Goal: Task Accomplishment & Management: Use online tool/utility

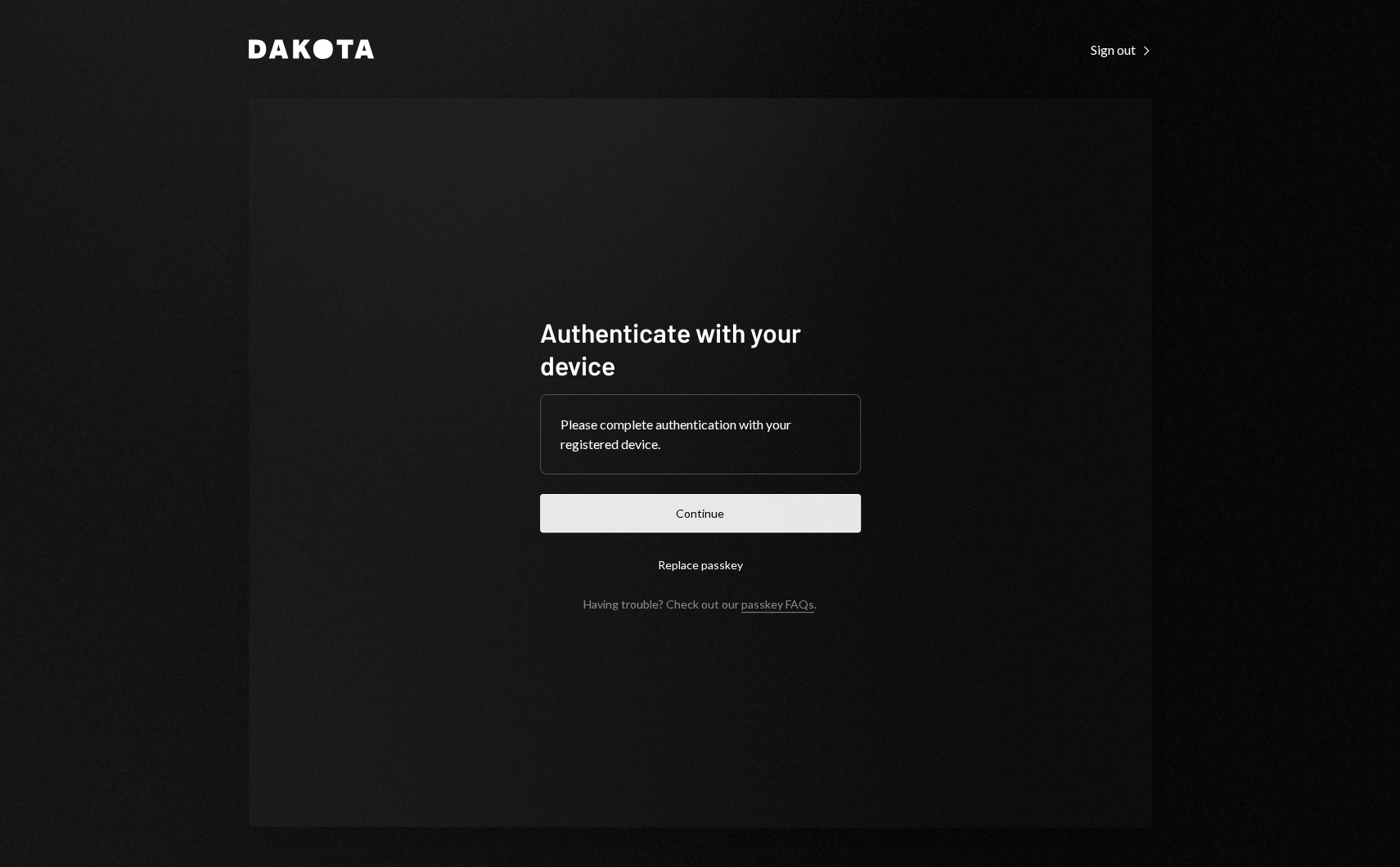
click at [706, 528] on button "Continue" at bounding box center [700, 512] width 320 height 38
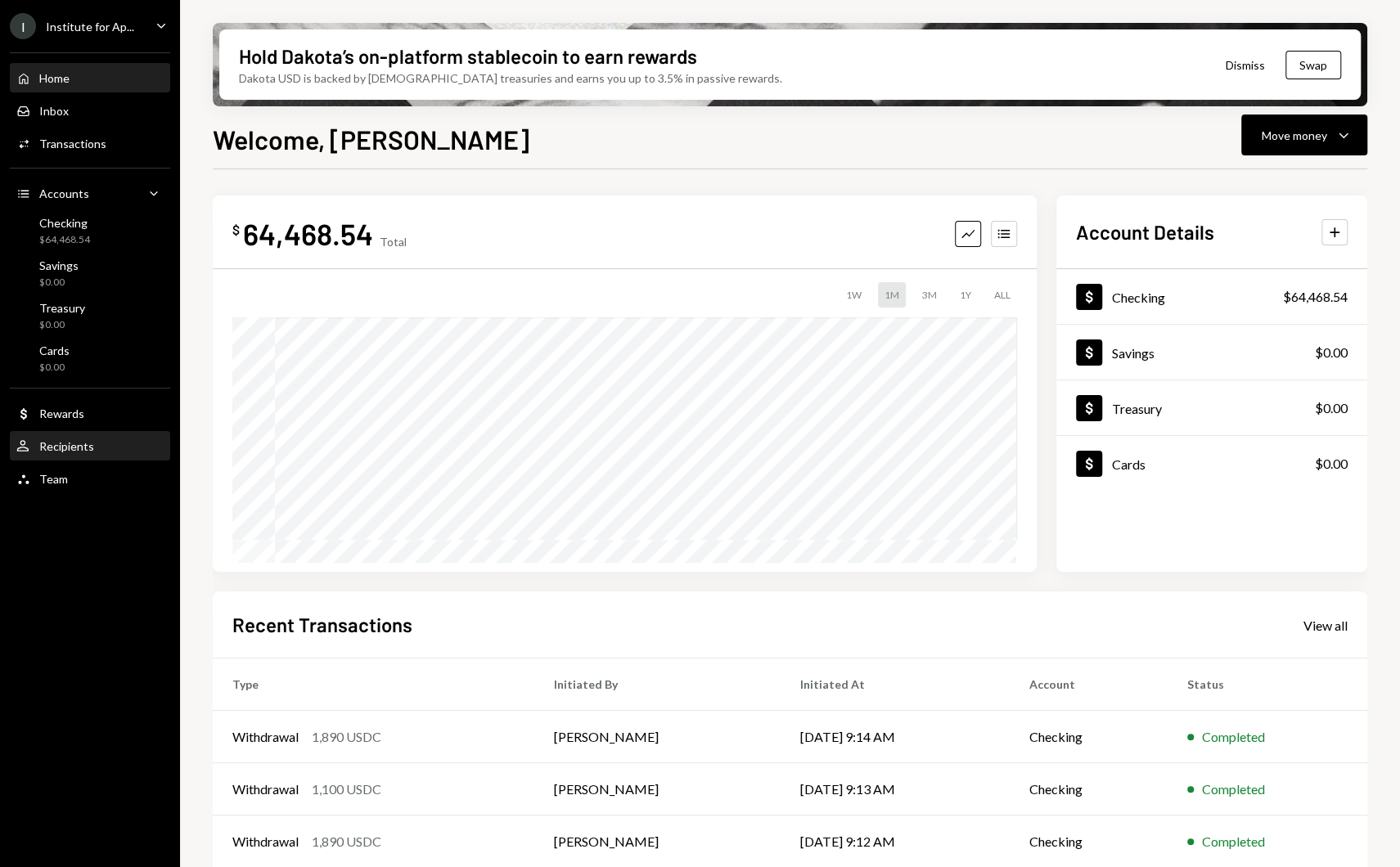
click at [81, 433] on div "User Recipients" at bounding box center [90, 446] width 148 height 28
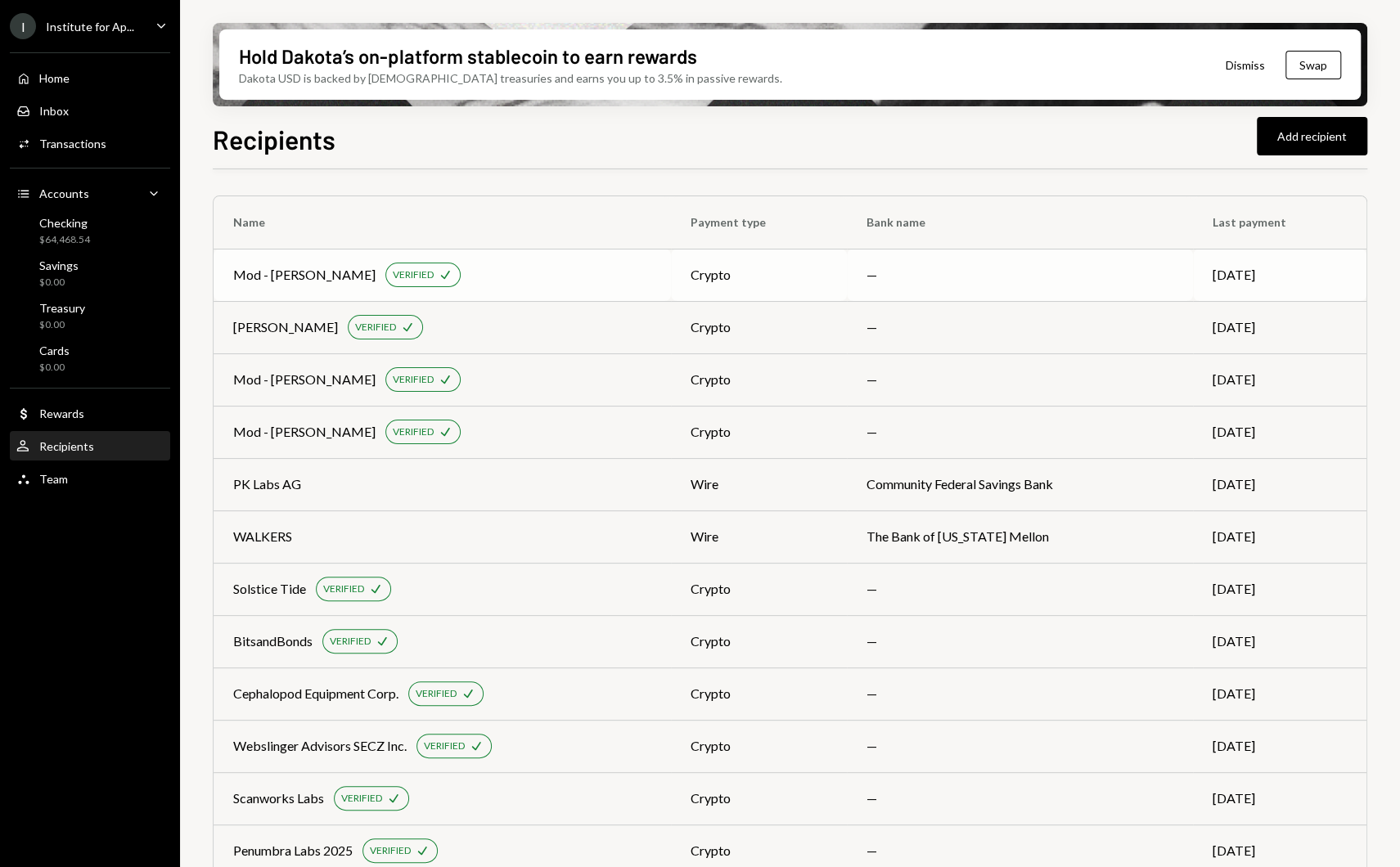
scroll to position [286, 0]
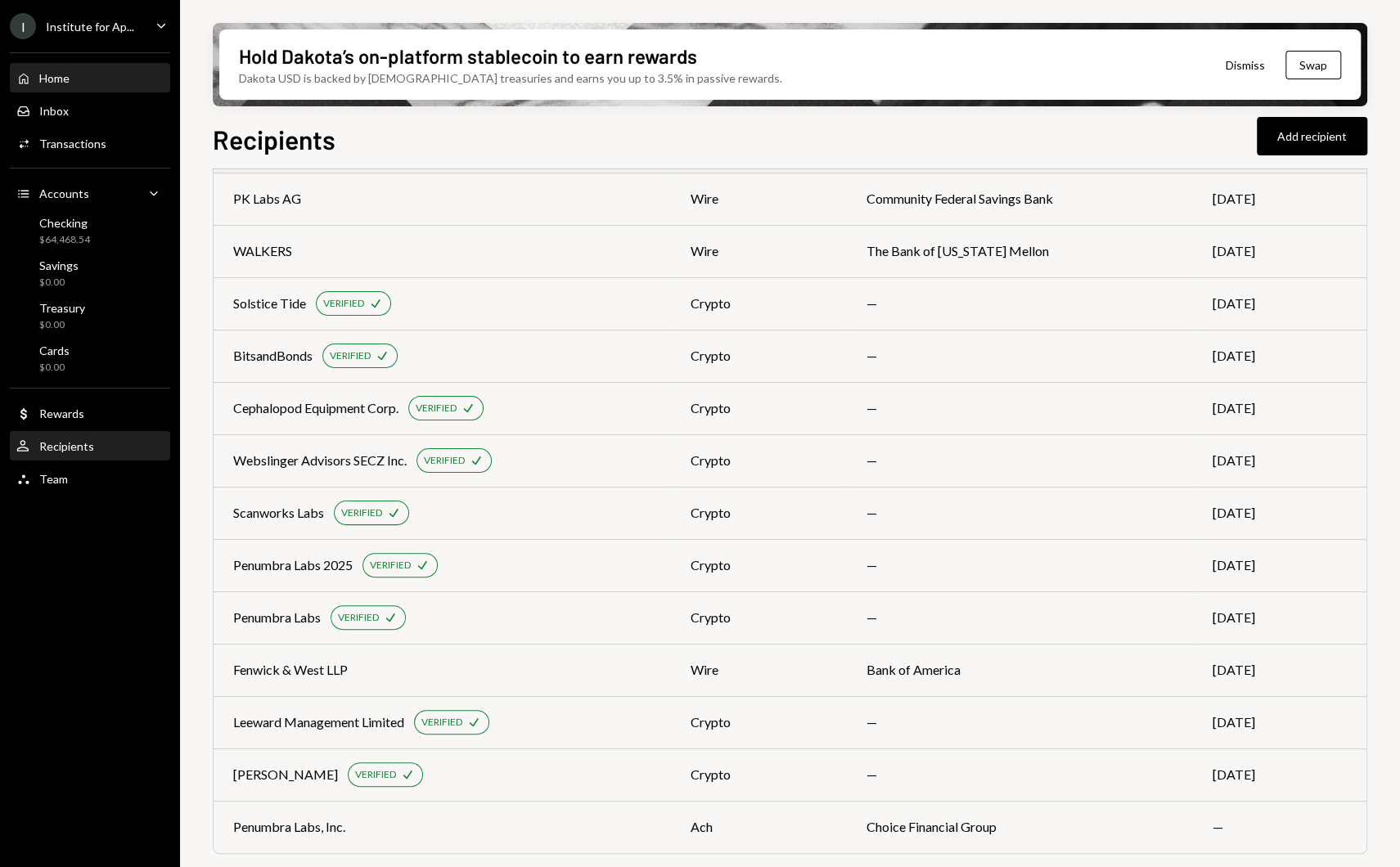
click at [77, 78] on div "Home Home" at bounding box center [90, 79] width 148 height 15
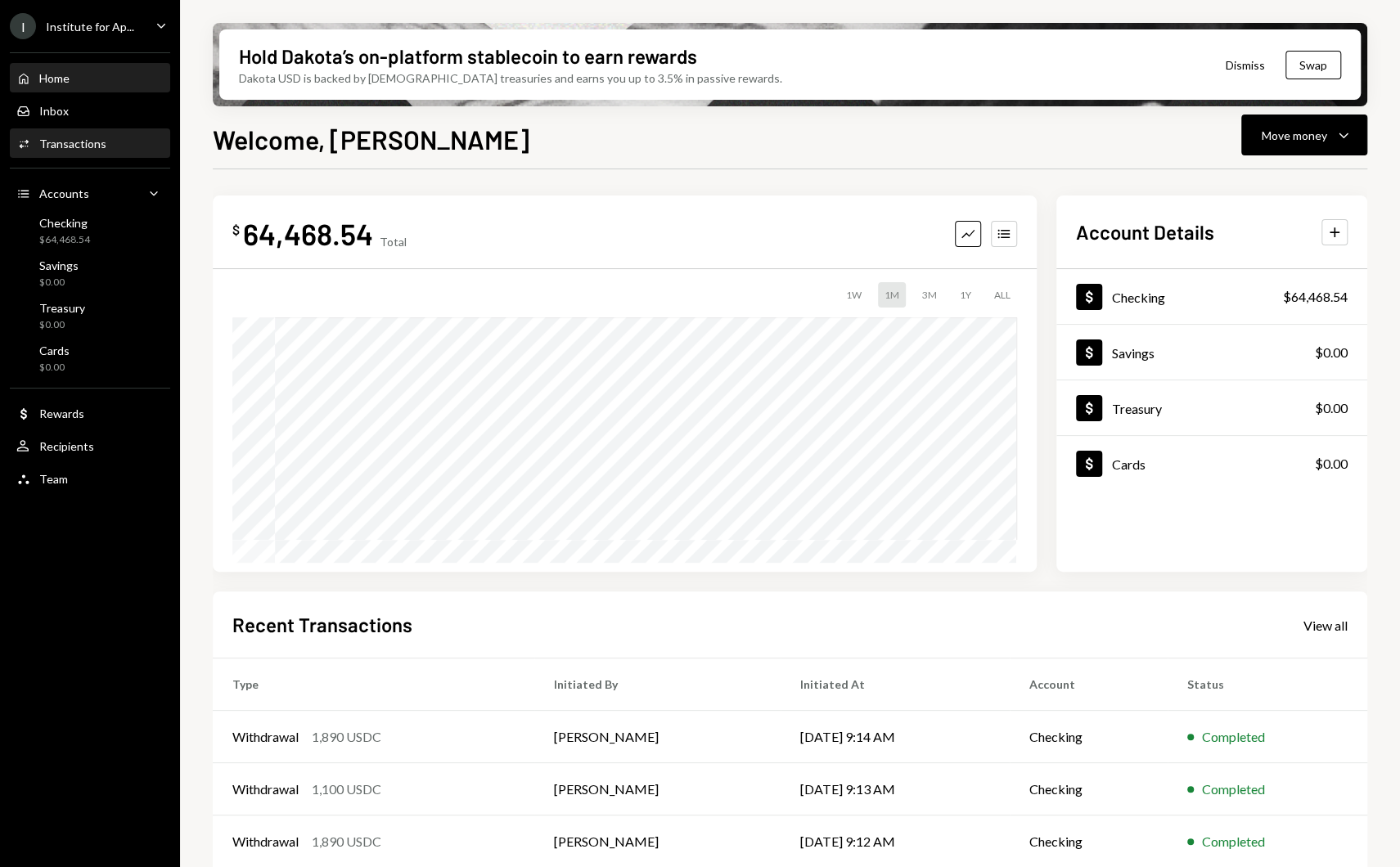
click at [108, 140] on div "Activities Transactions" at bounding box center [90, 144] width 148 height 15
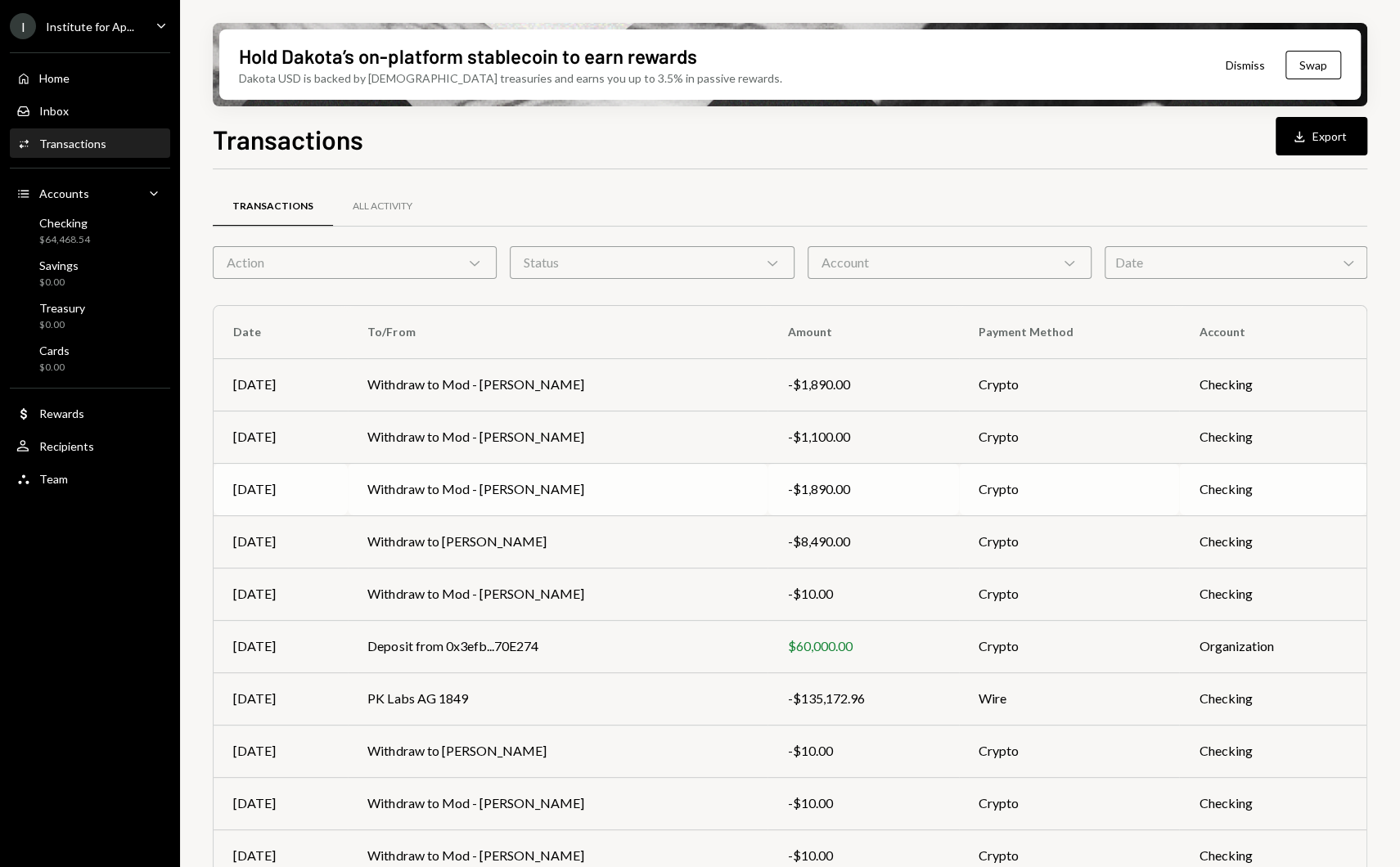
click at [486, 482] on td "Withdraw to Mod - Haizel Dalid" at bounding box center [558, 489] width 420 height 52
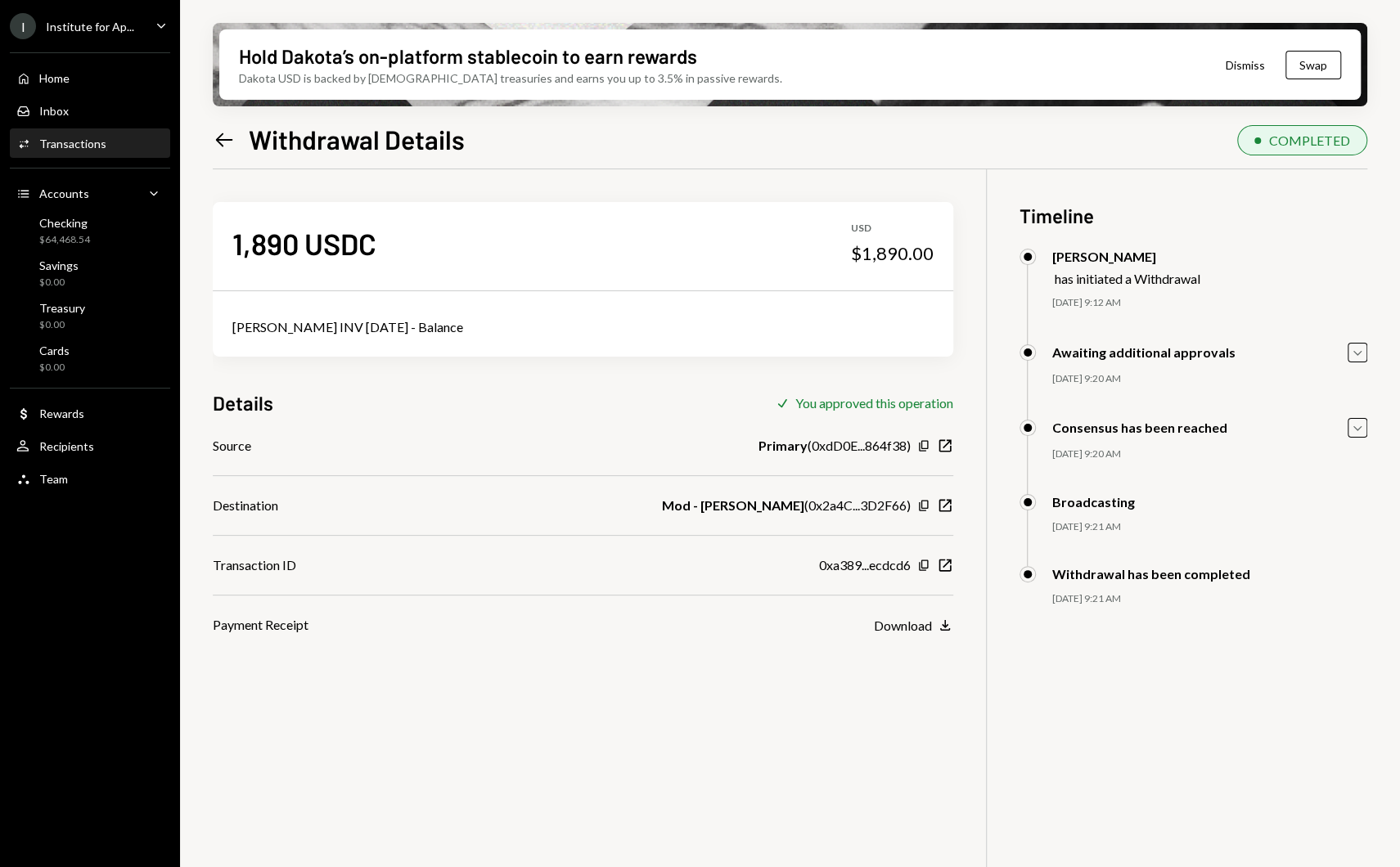
click at [314, 243] on div "1,890 USDC" at bounding box center [304, 243] width 144 height 37
click at [298, 244] on div "1,890 USDC" at bounding box center [304, 243] width 144 height 37
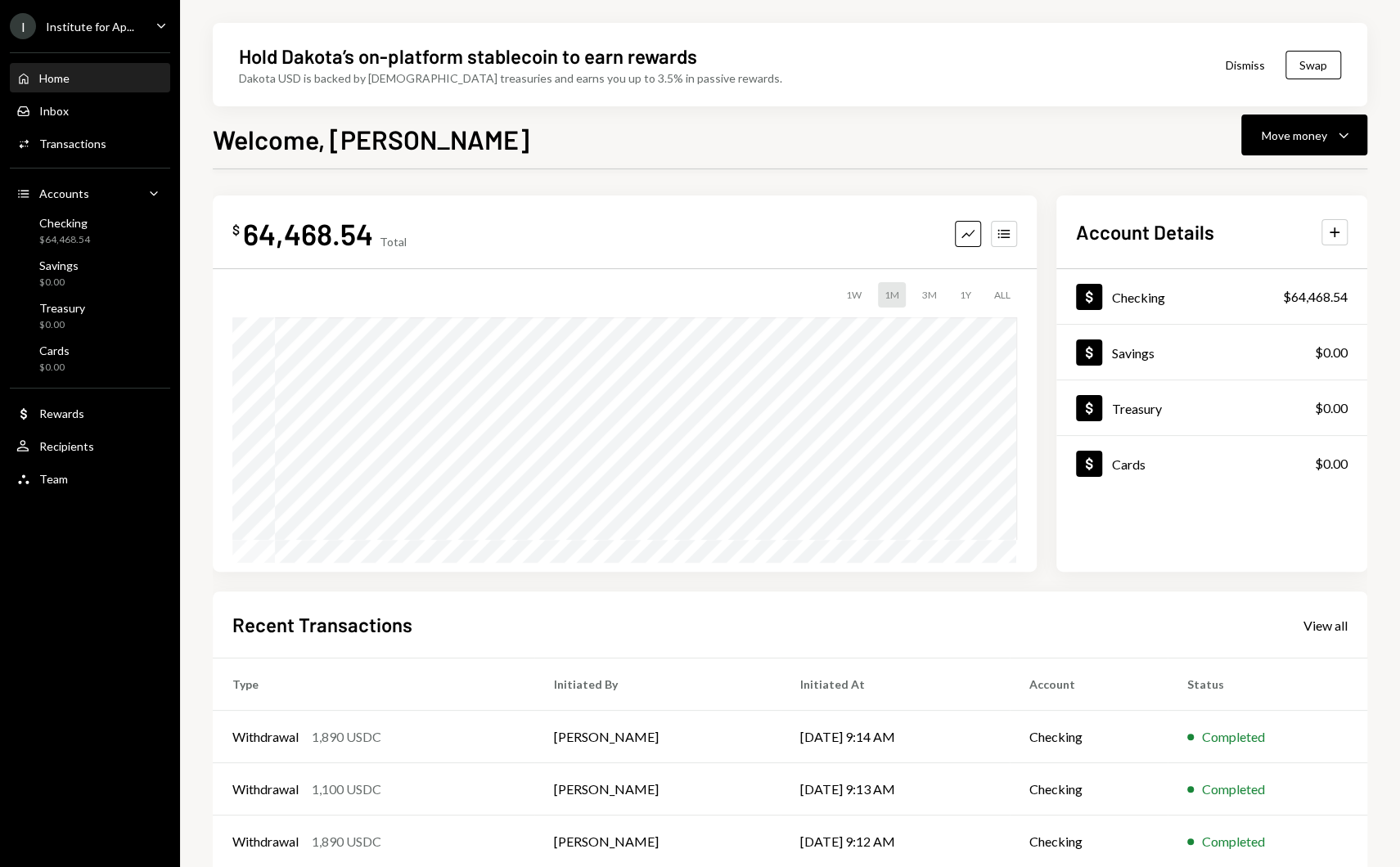
scroll to position [119, 0]
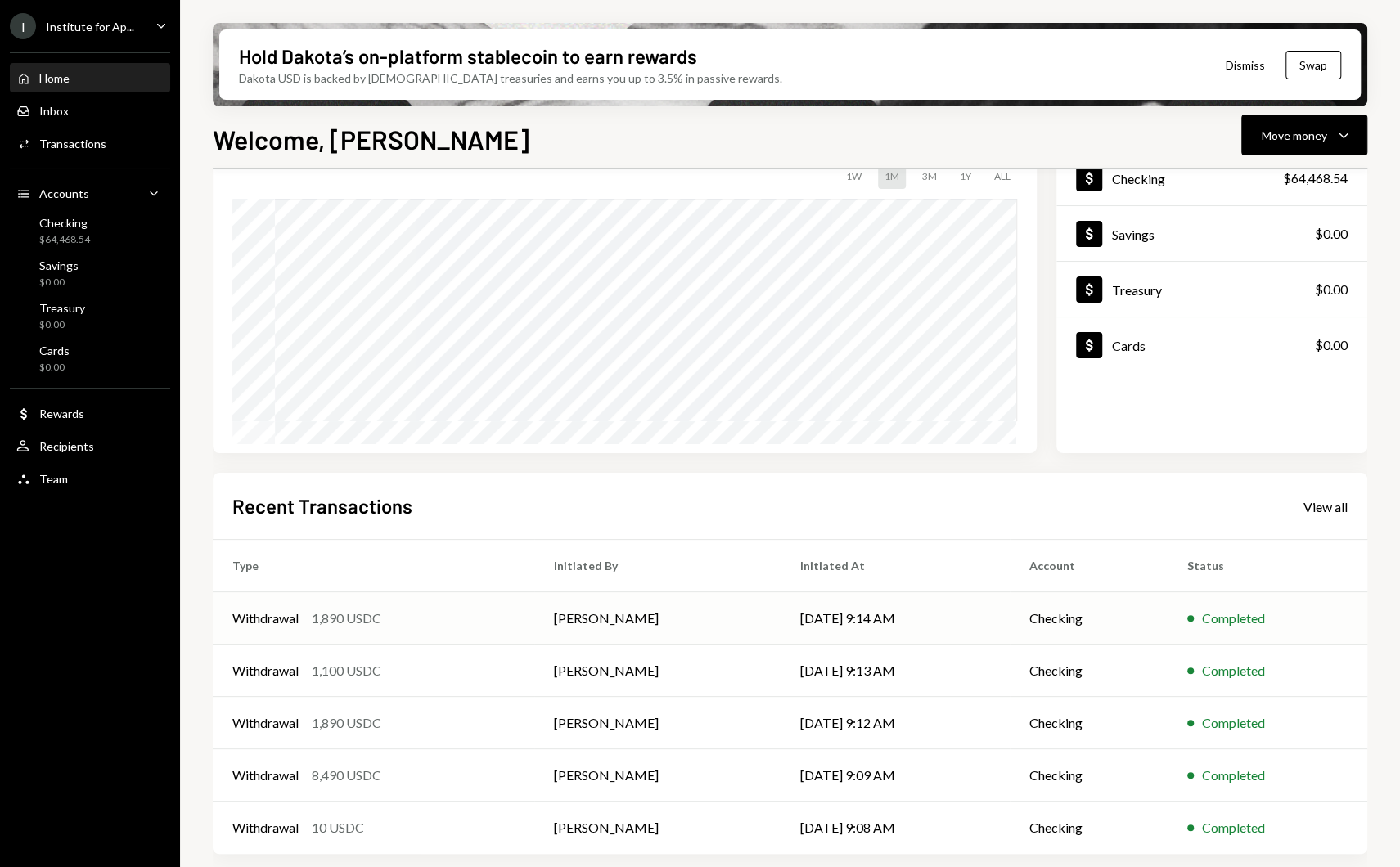
click at [439, 629] on td "Withdrawal 1,890 USDC" at bounding box center [373, 618] width 321 height 52
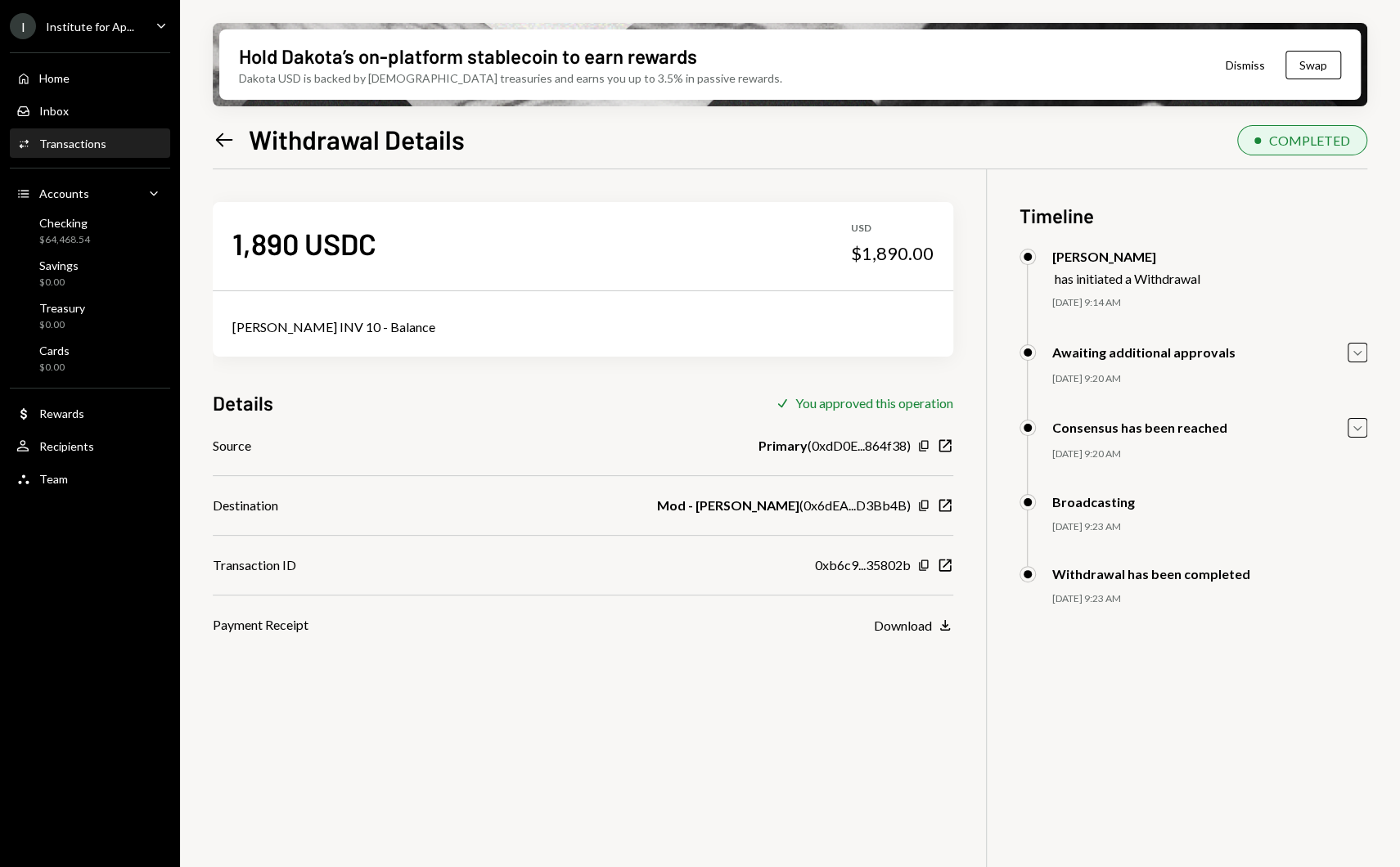
click at [217, 132] on icon "Left Arrow" at bounding box center [224, 139] width 23 height 23
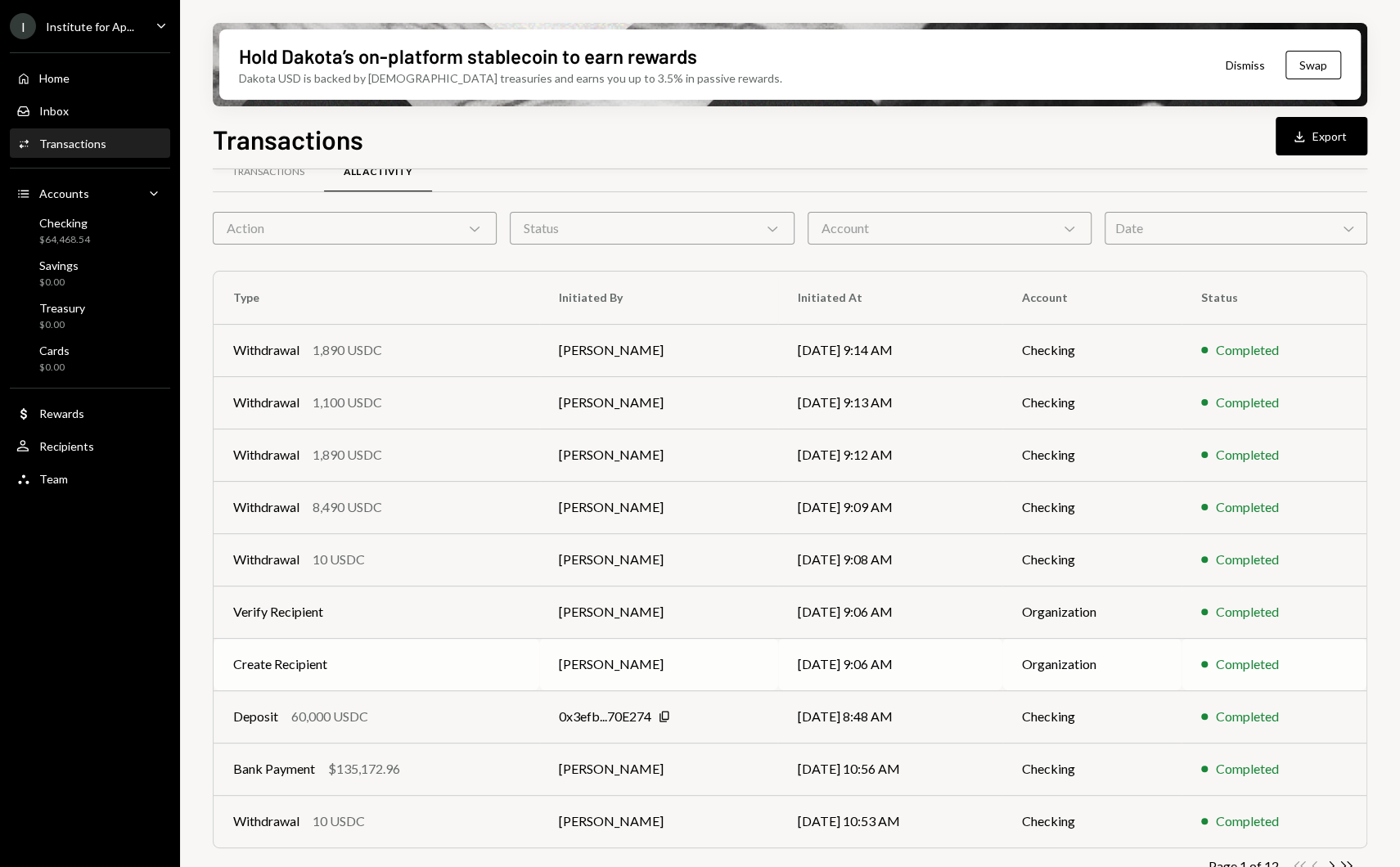
scroll to position [52, 0]
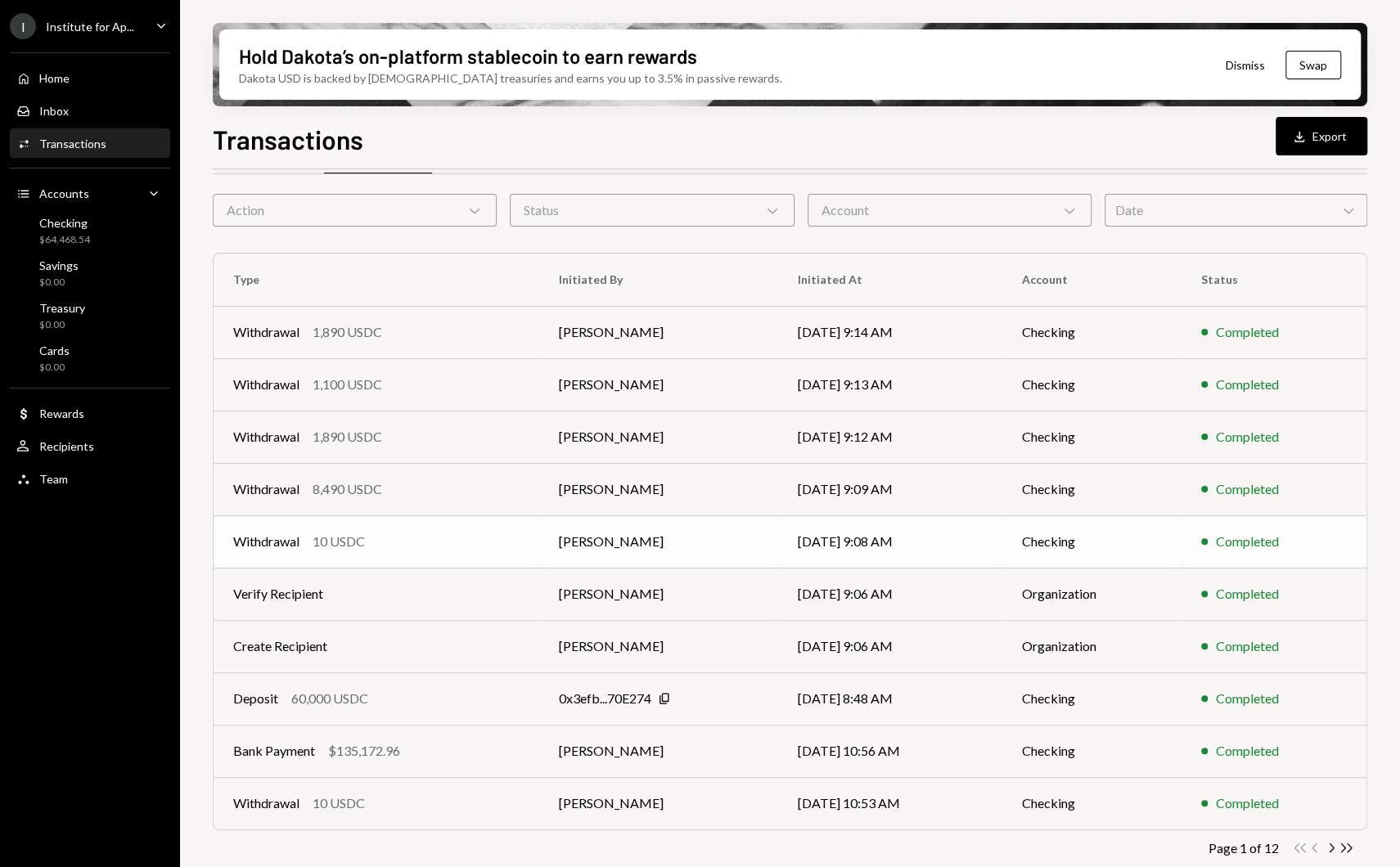
click at [415, 548] on div "Withdrawal 10 USDC" at bounding box center [376, 541] width 286 height 19
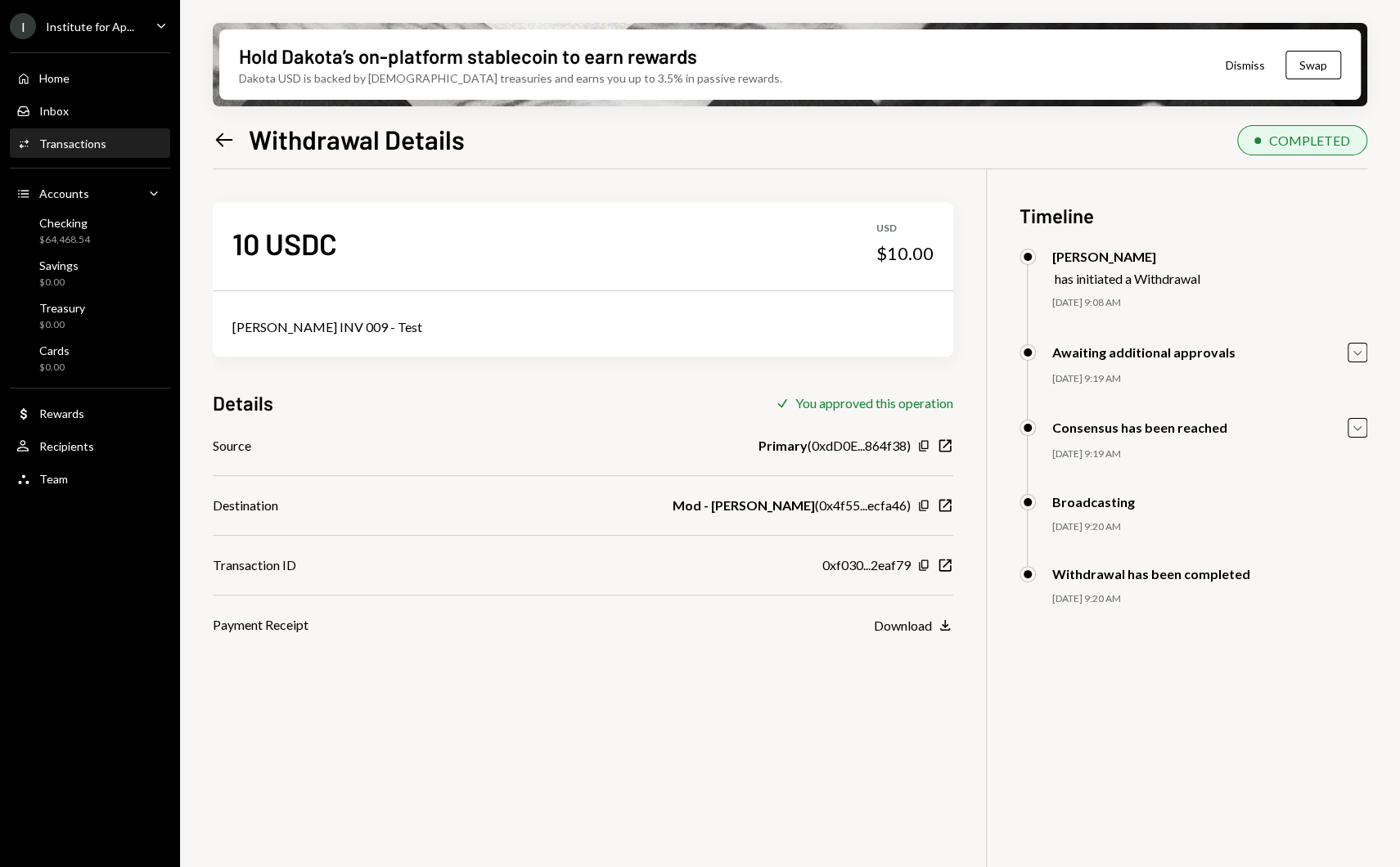
click at [328, 322] on div "Ajayi Folusho INV 009 - Test" at bounding box center [582, 327] width 701 height 19
copy div "Ajayi Folusho INV 009 - Test"
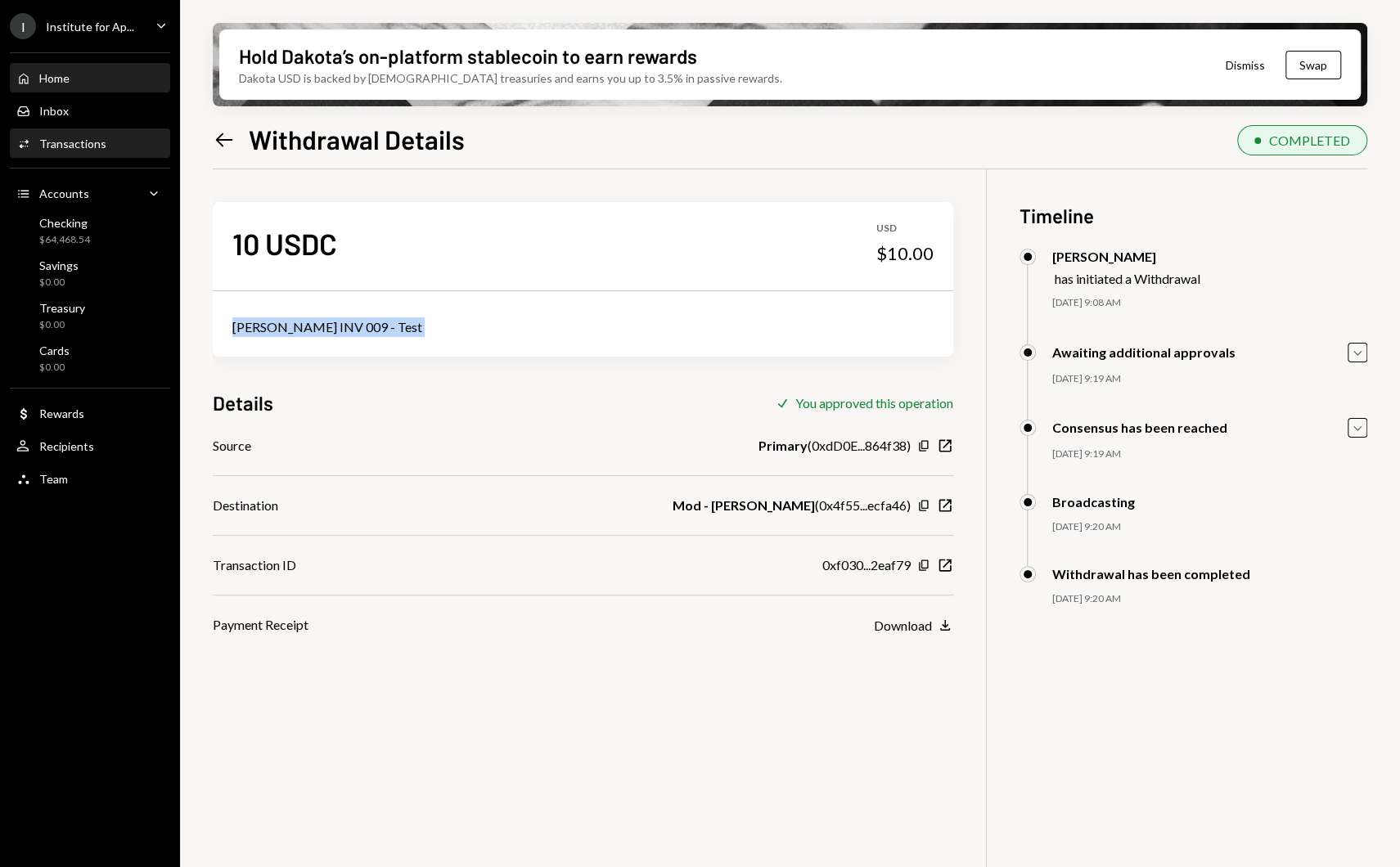
click at [69, 92] on div "Home Home" at bounding box center [90, 79] width 148 height 28
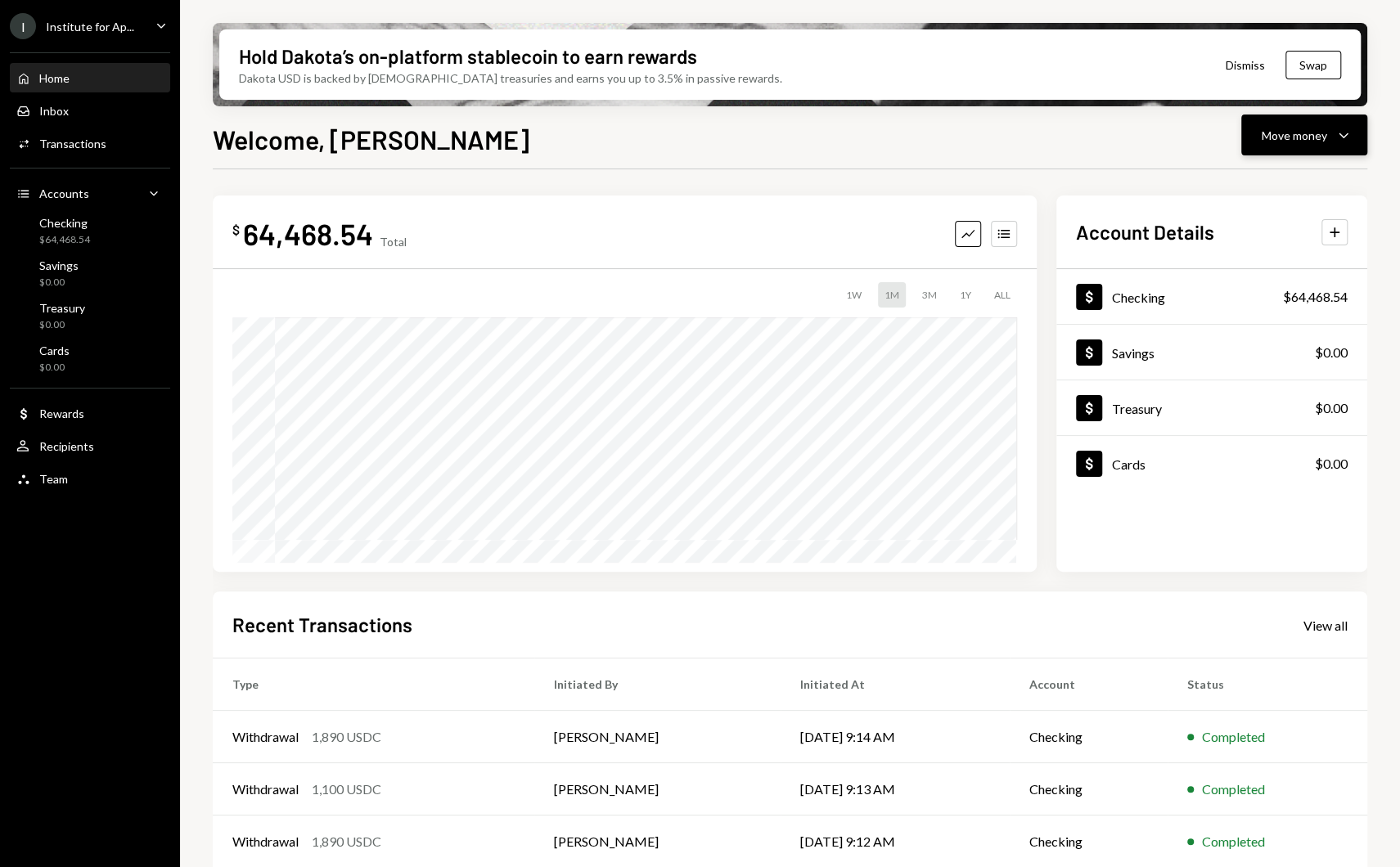
click at [1342, 133] on icon "Caret Down" at bounding box center [1343, 135] width 19 height 19
click at [1277, 181] on div "Send" at bounding box center [1290, 184] width 120 height 18
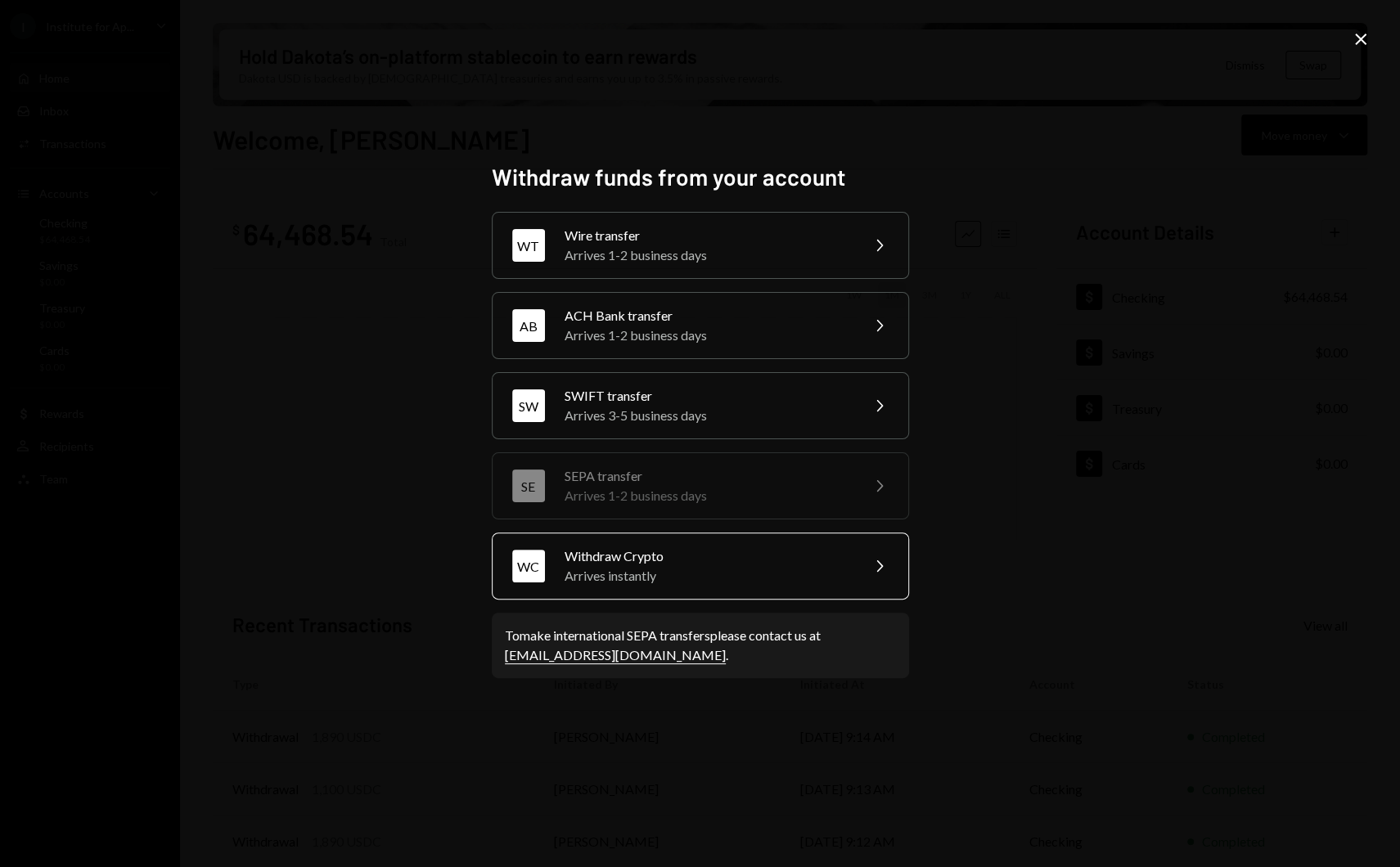
click at [701, 548] on div "Withdraw Crypto" at bounding box center [706, 556] width 285 height 19
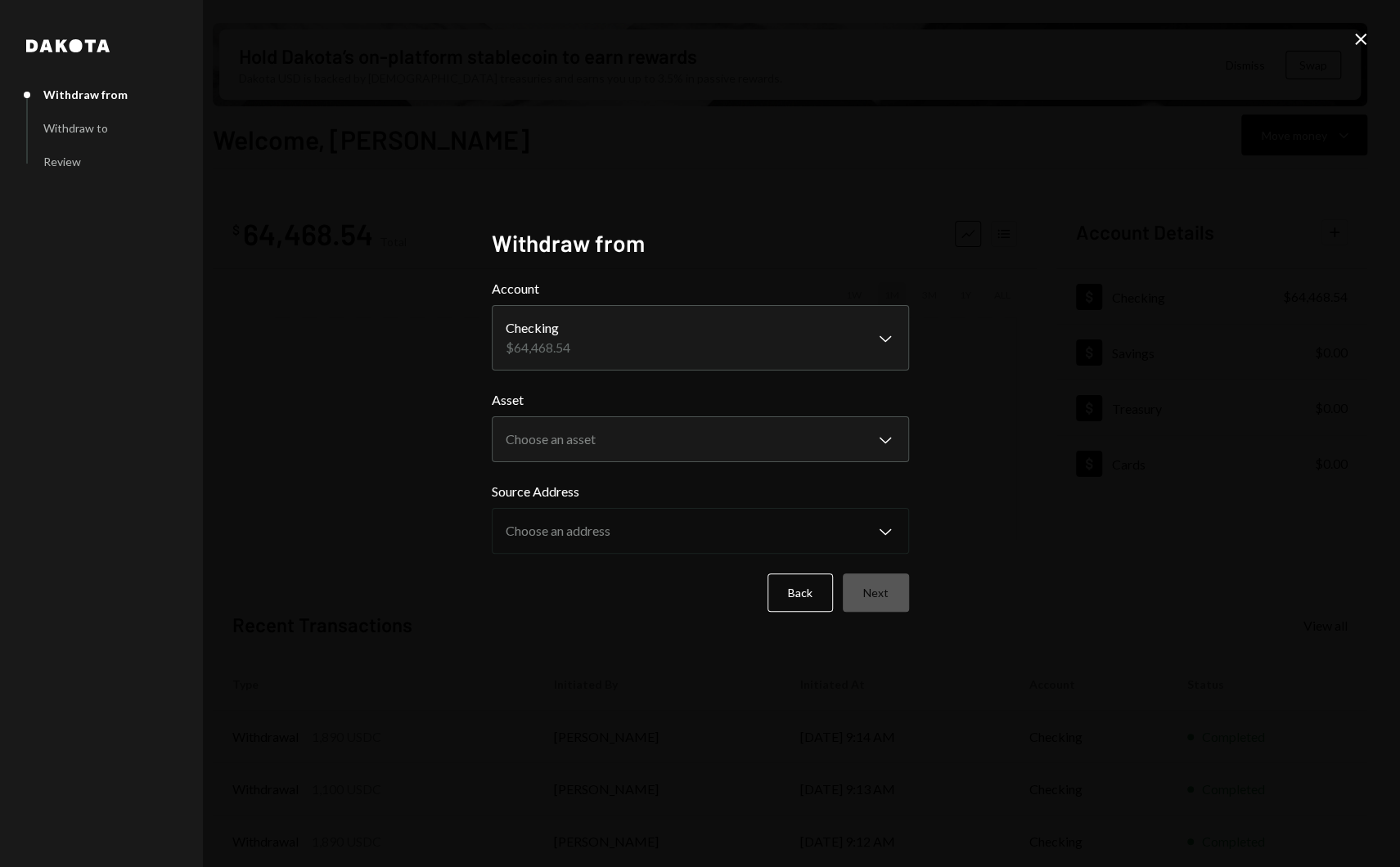
click at [633, 322] on body "I Institute for Ap... Caret Down Home Home Inbox Inbox Activities Transactions …" at bounding box center [700, 434] width 1400 height 867
click at [620, 441] on body "I Institute for Ap... Caret Down Home Home Inbox Inbox Activities Transactions …" at bounding box center [700, 434] width 1400 height 867
select select "****"
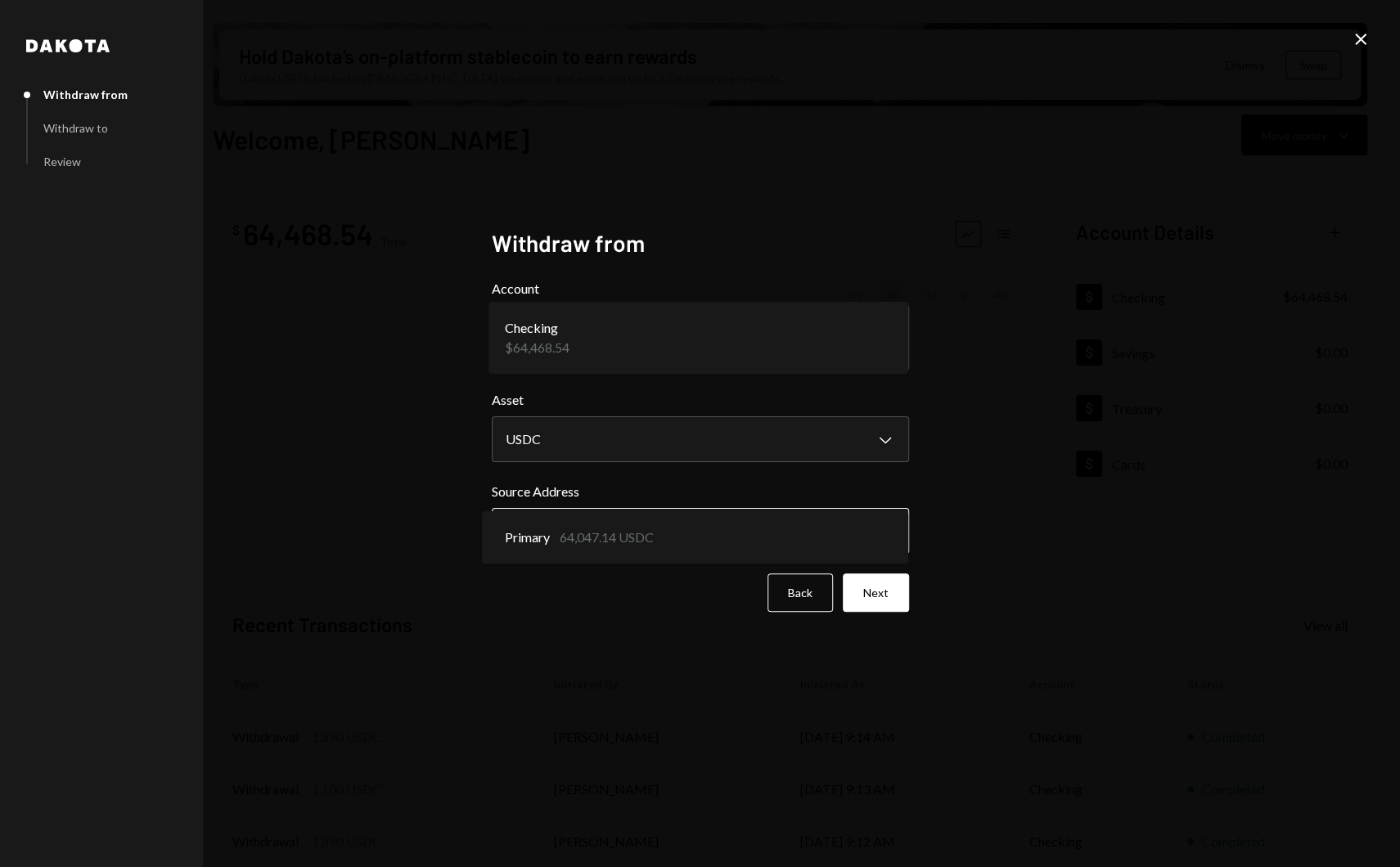
click at [662, 515] on body "I Institute for Ap... Caret Down Home Home Inbox Inbox Activities Transactions …" at bounding box center [700, 434] width 1400 height 867
click at [662, 515] on div "Primary 64,047.14 USDC" at bounding box center [694, 537] width 426 height 52
click at [865, 592] on button "Next" at bounding box center [875, 592] width 66 height 38
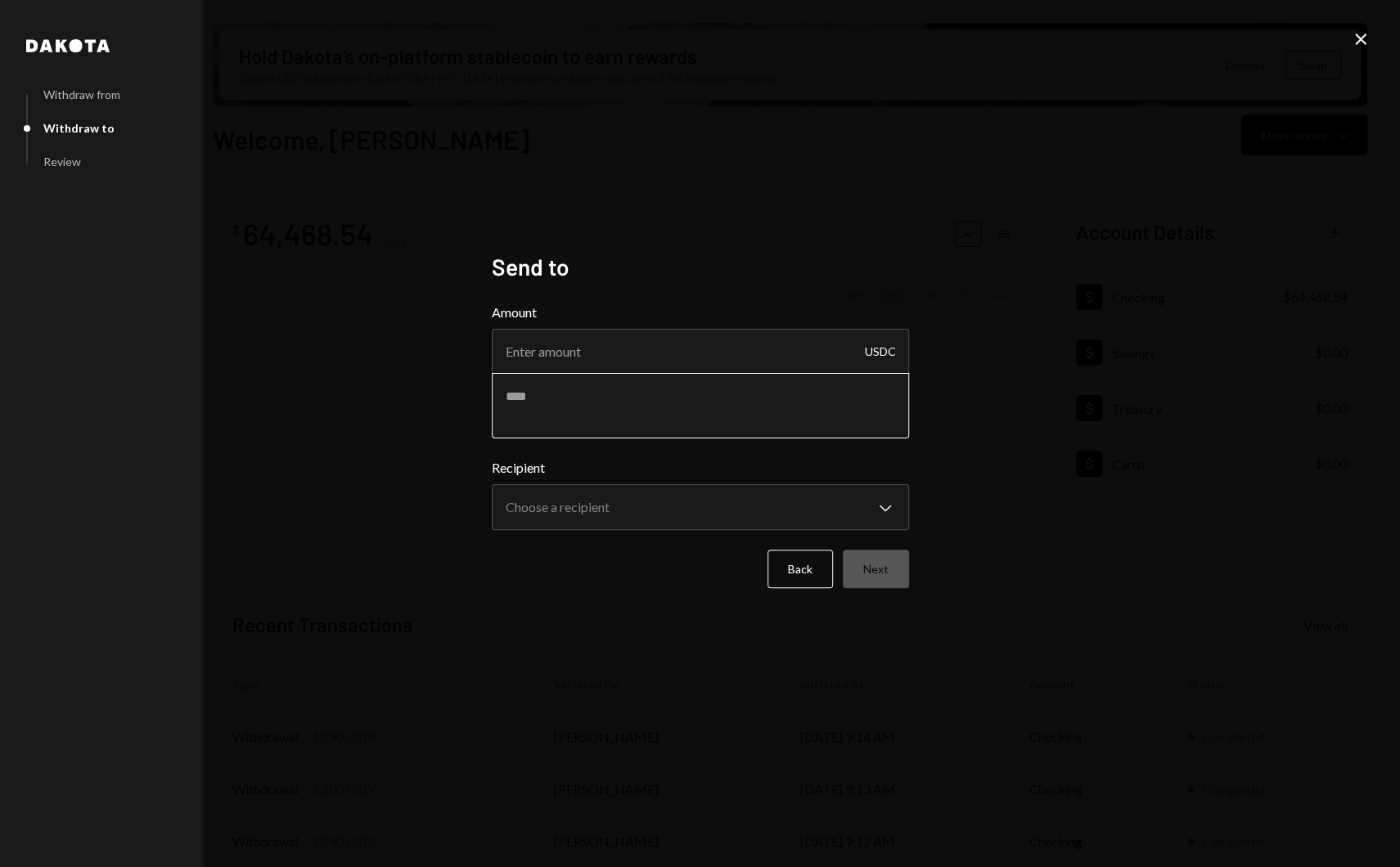
click at [652, 422] on textarea at bounding box center [700, 406] width 417 height 66
paste textarea "**********"
type textarea "**********"
click at [574, 347] on input "Amount" at bounding box center [700, 351] width 417 height 45
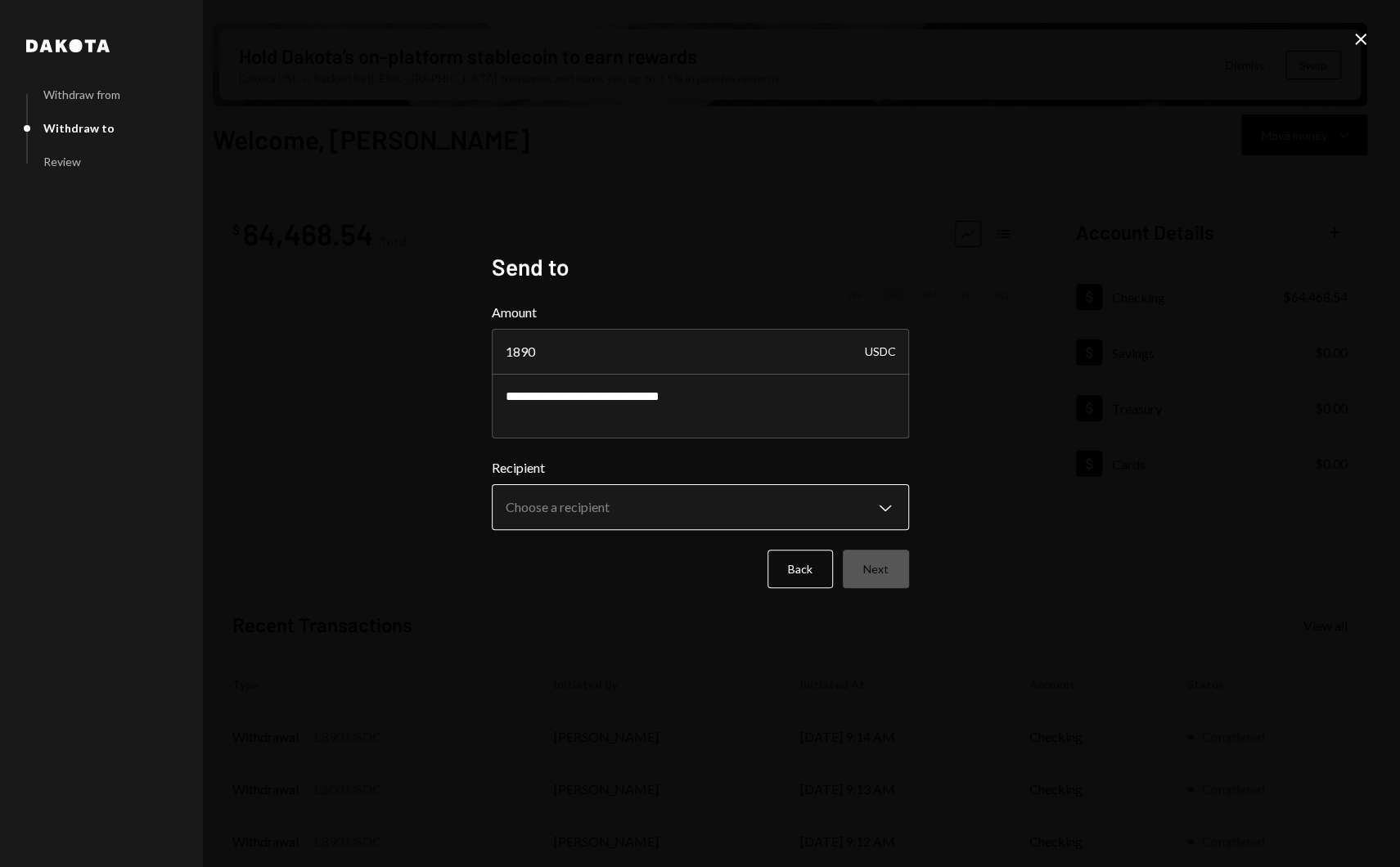
type input "1890"
click at [616, 497] on body "I Institute for Ap... Caret Down Home Home Inbox Inbox Activities Transactions …" at bounding box center [700, 434] width 1400 height 867
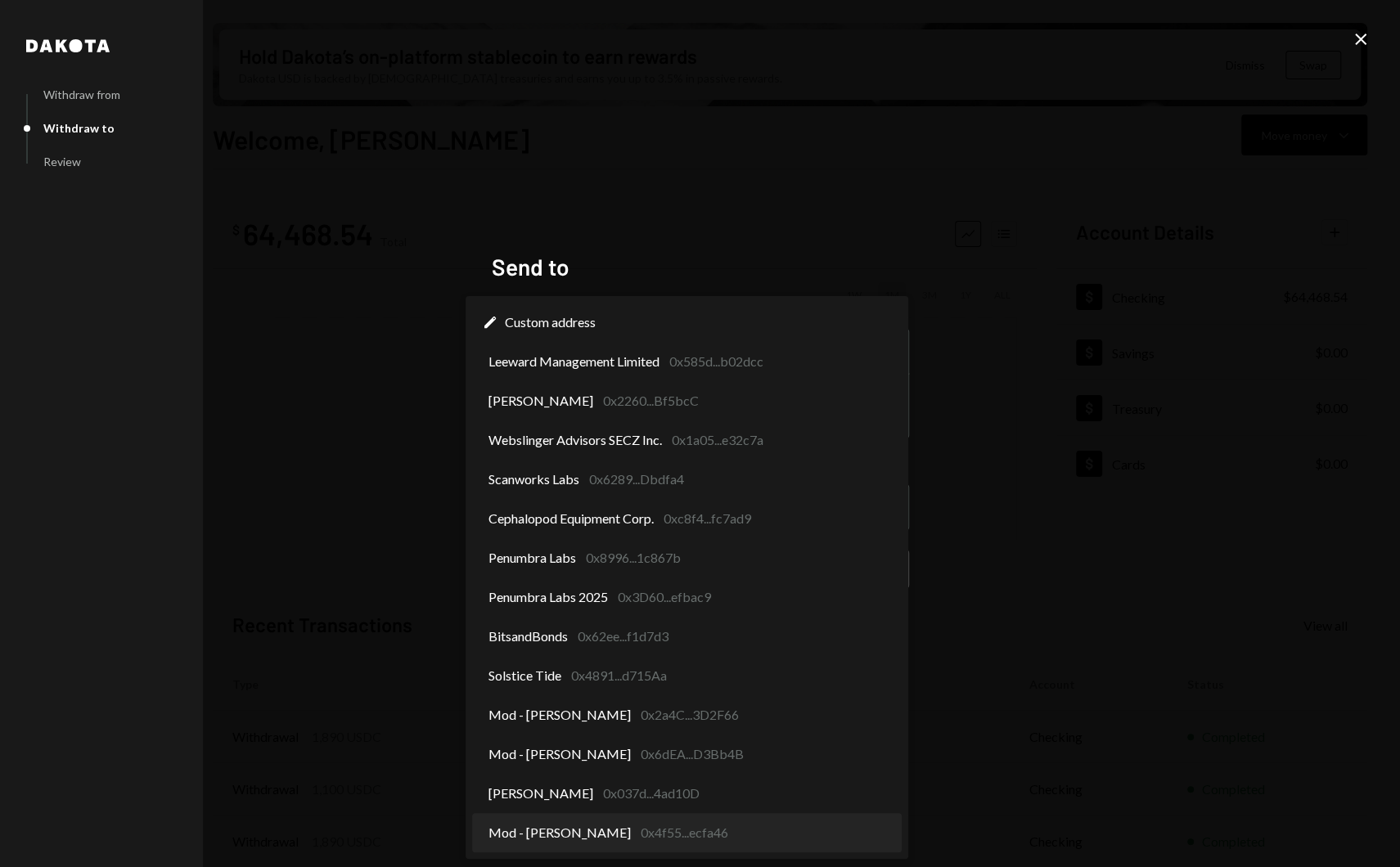
select select "**********"
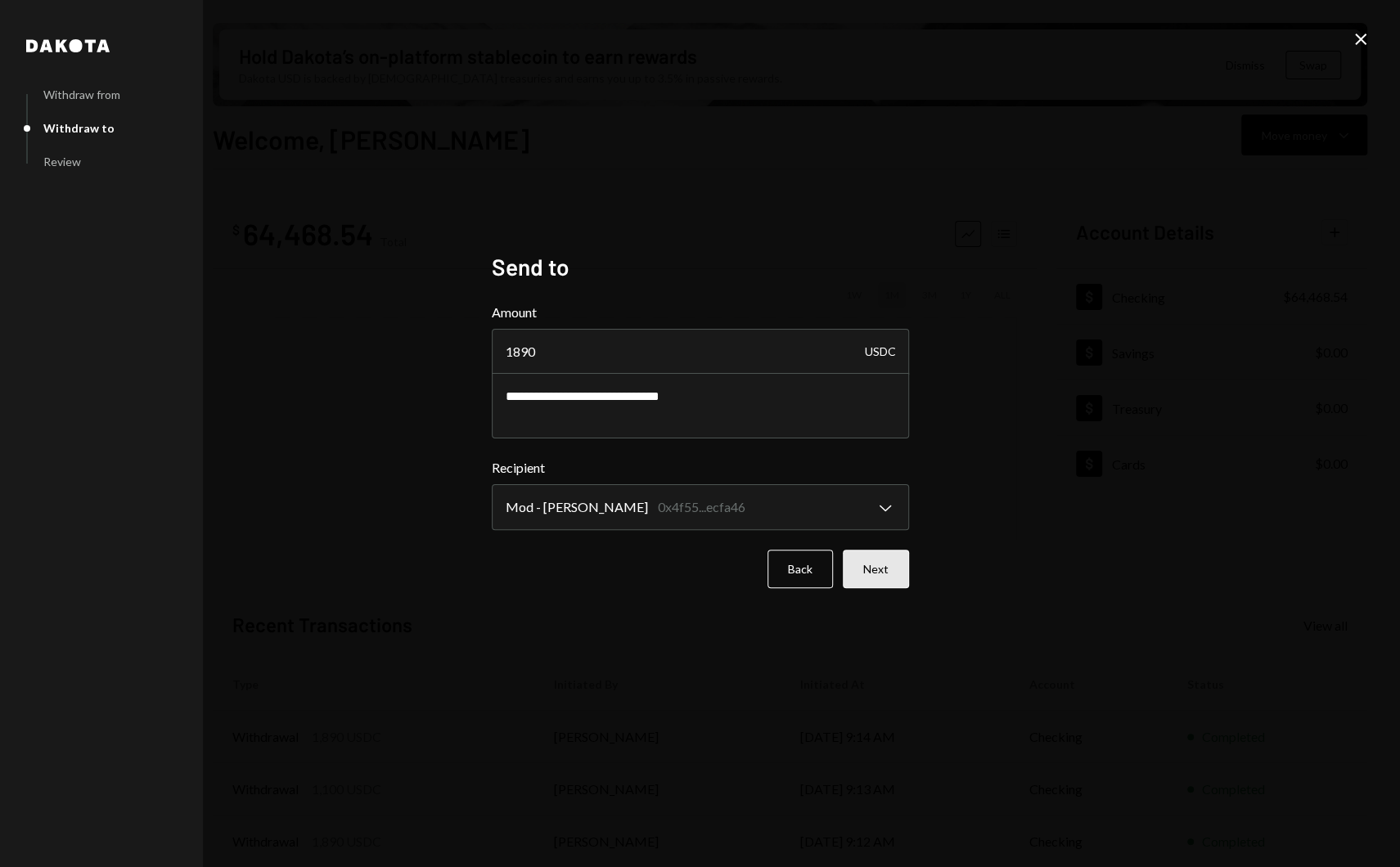
click at [884, 562] on button "Next" at bounding box center [875, 568] width 66 height 38
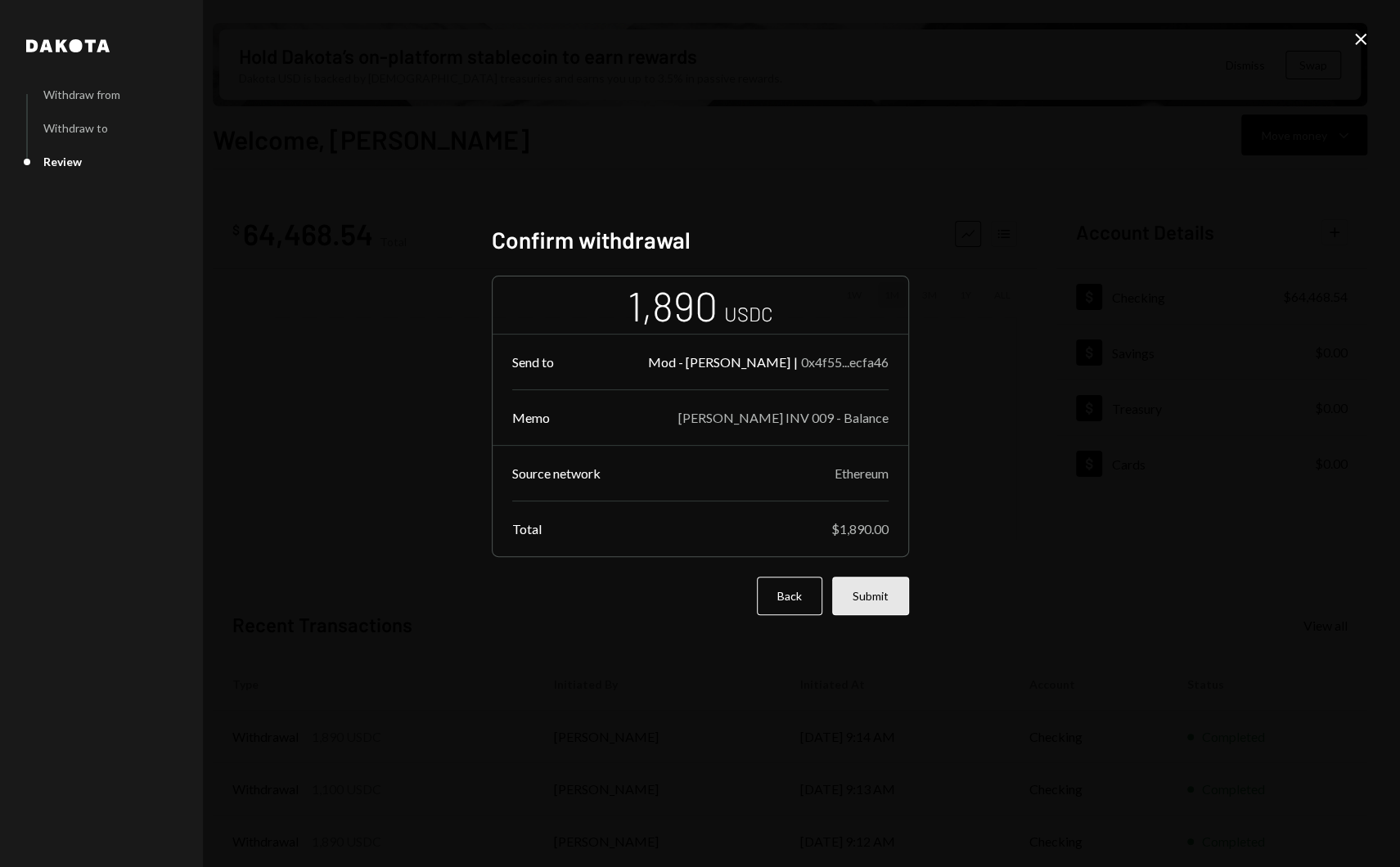
click at [874, 597] on button "Submit" at bounding box center [870, 595] width 77 height 38
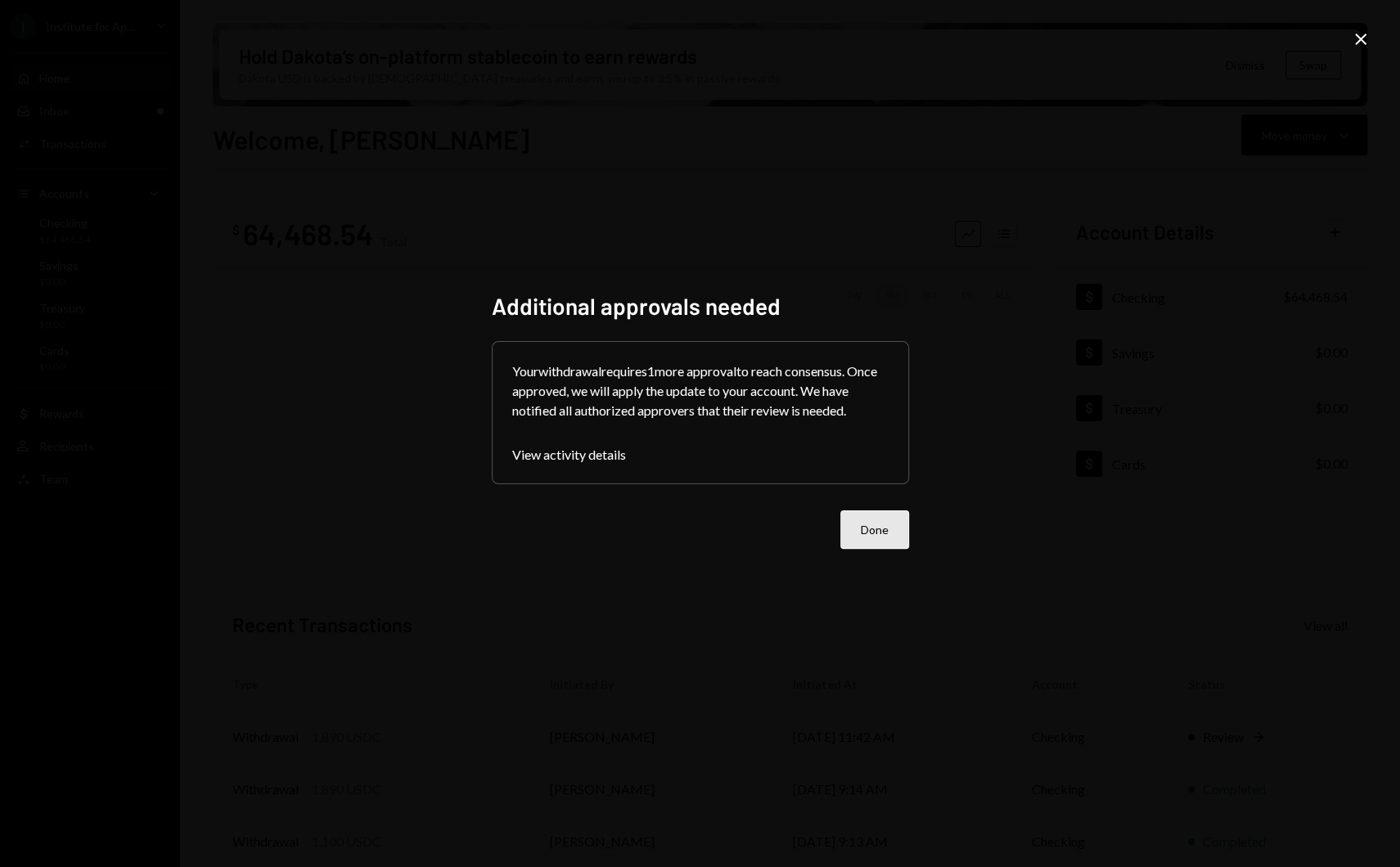
click at [880, 539] on button "Done" at bounding box center [875, 529] width 69 height 38
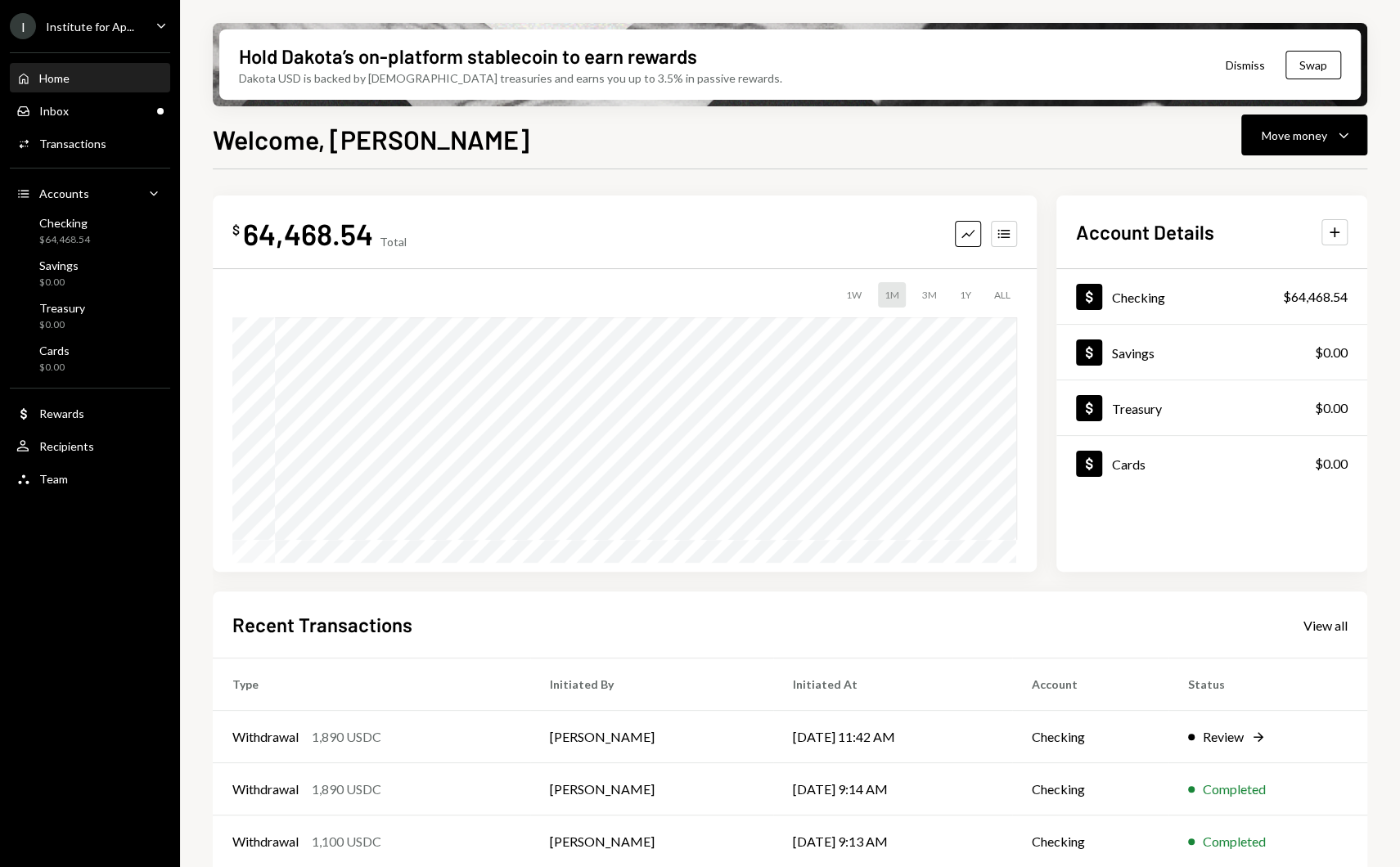
scroll to position [119, 0]
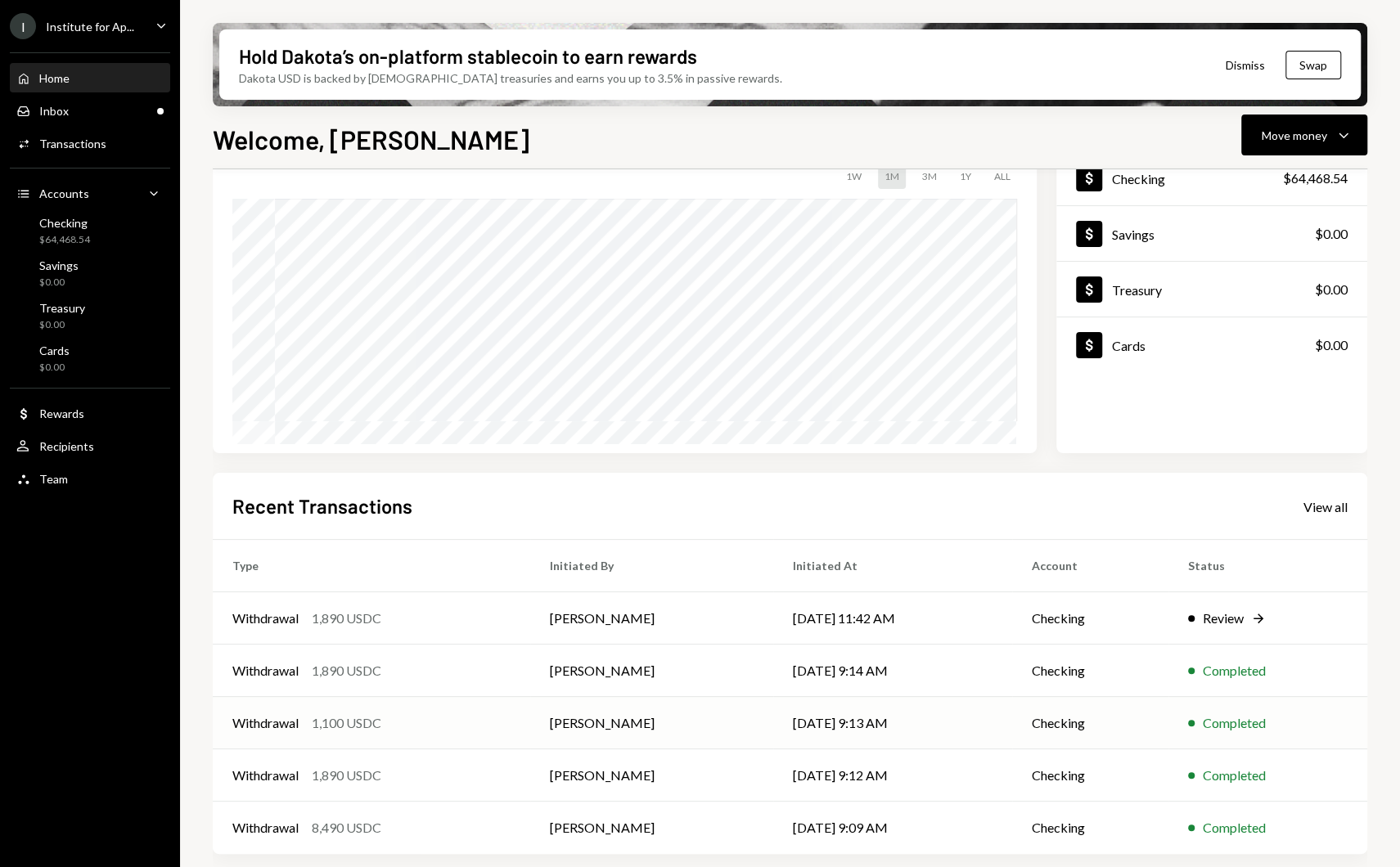
click at [362, 714] on div "1,100 USDC" at bounding box center [346, 723] width 70 height 19
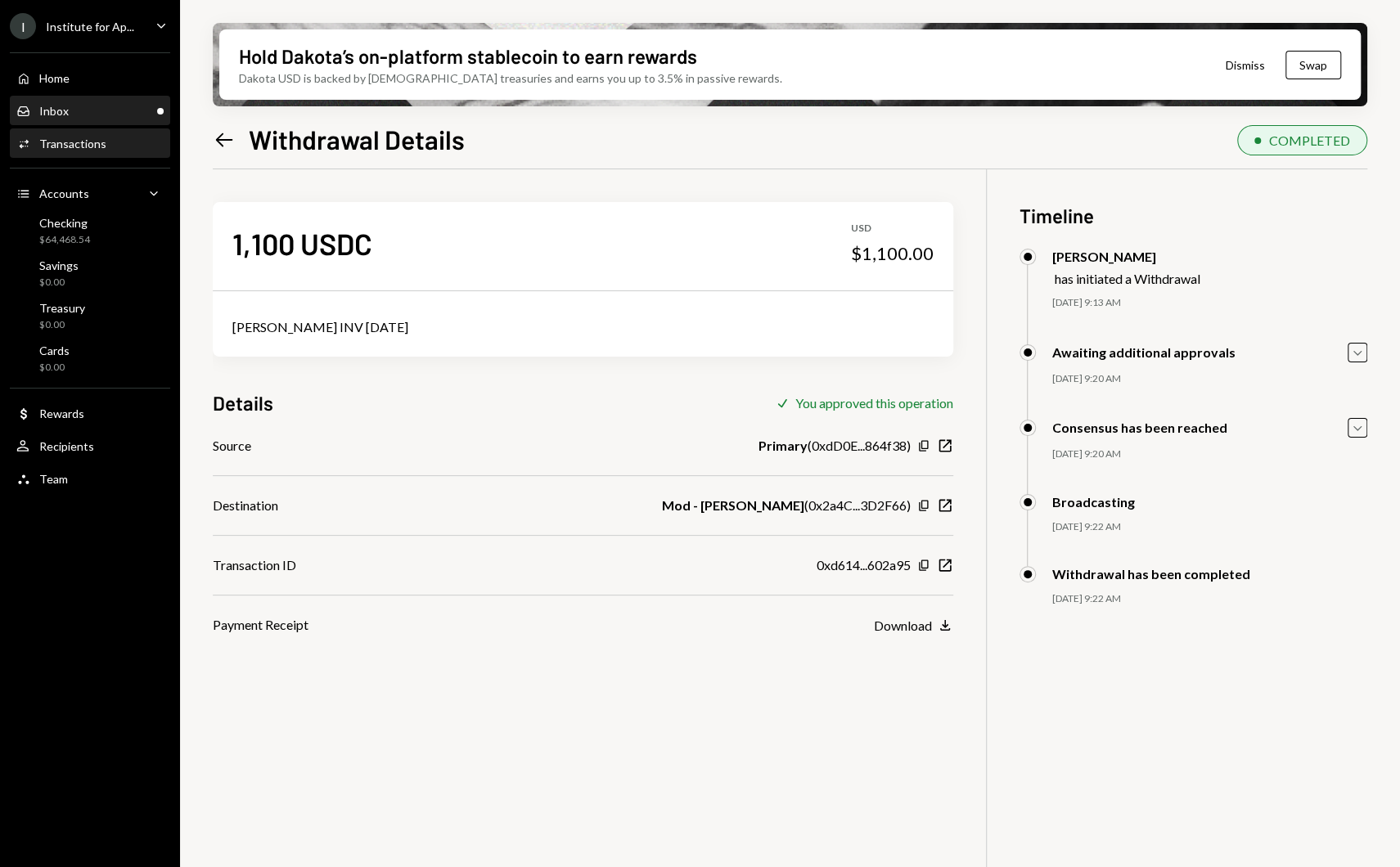
click at [85, 119] on div "Inbox Inbox" at bounding box center [90, 111] width 148 height 28
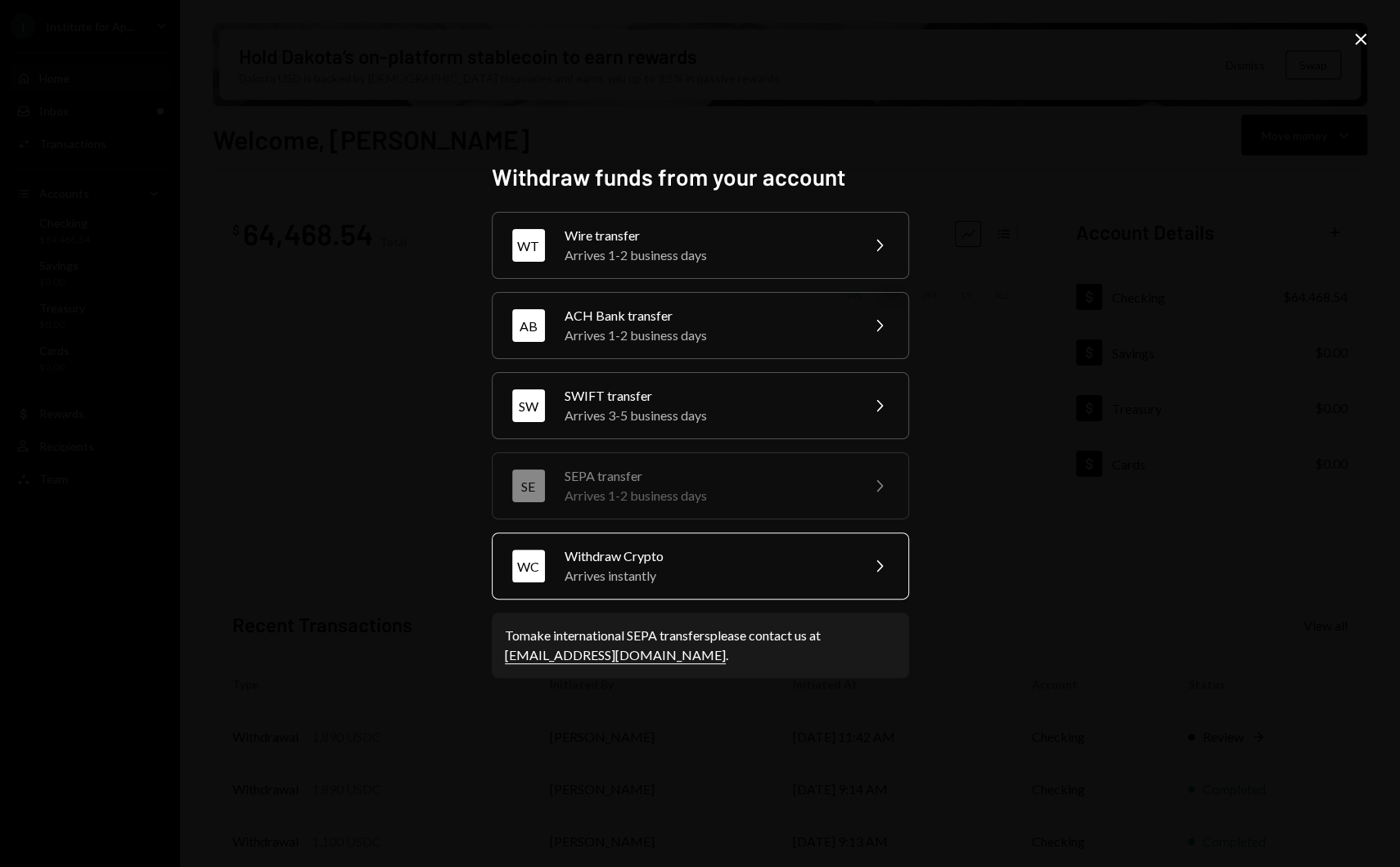
click at [641, 554] on div "Withdraw Crypto" at bounding box center [706, 556] width 285 height 19
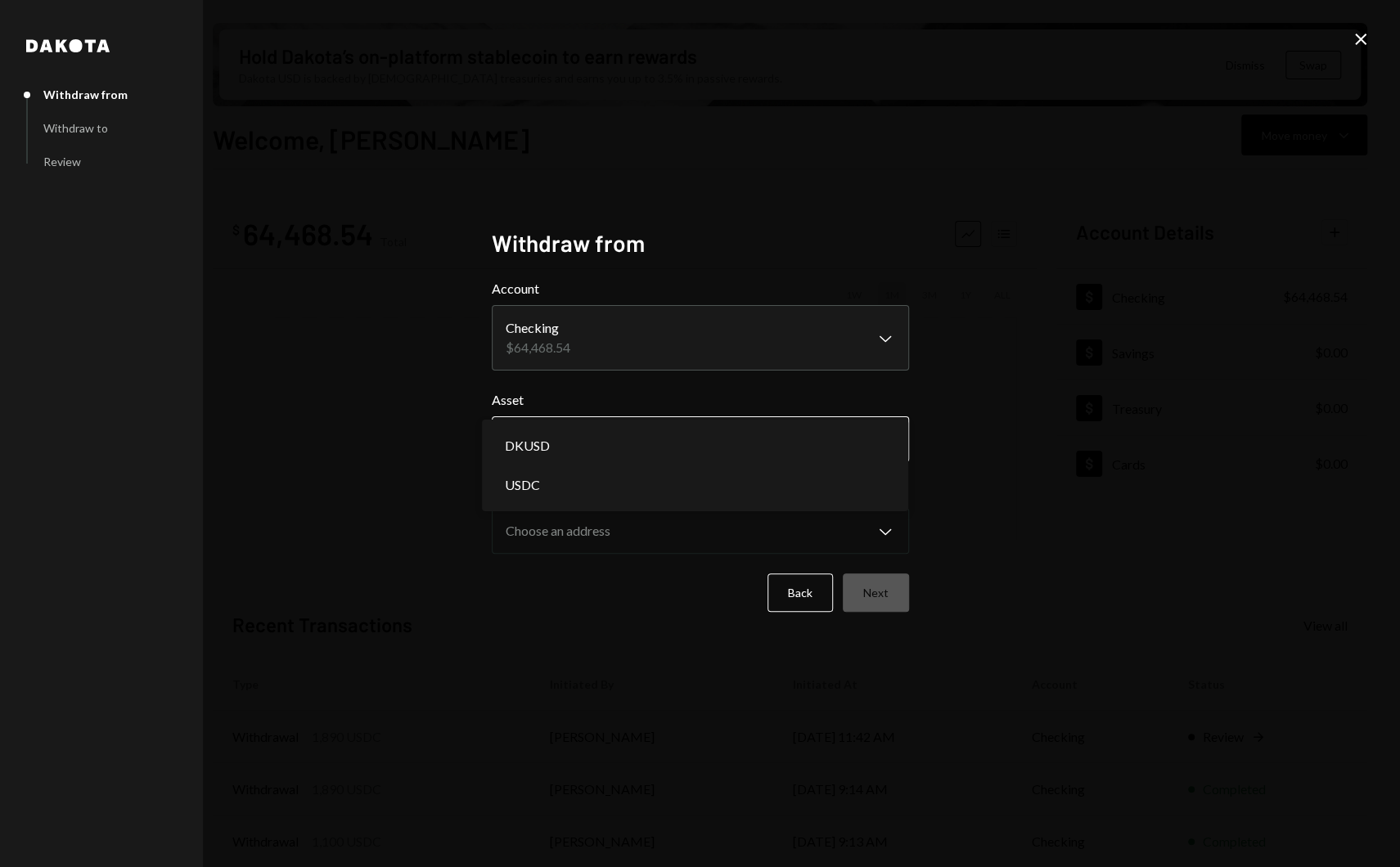
click at [676, 440] on body "I Institute for Ap... Caret Down Home Home Inbox Inbox Activities Transactions …" at bounding box center [700, 434] width 1400 height 867
select select "****"
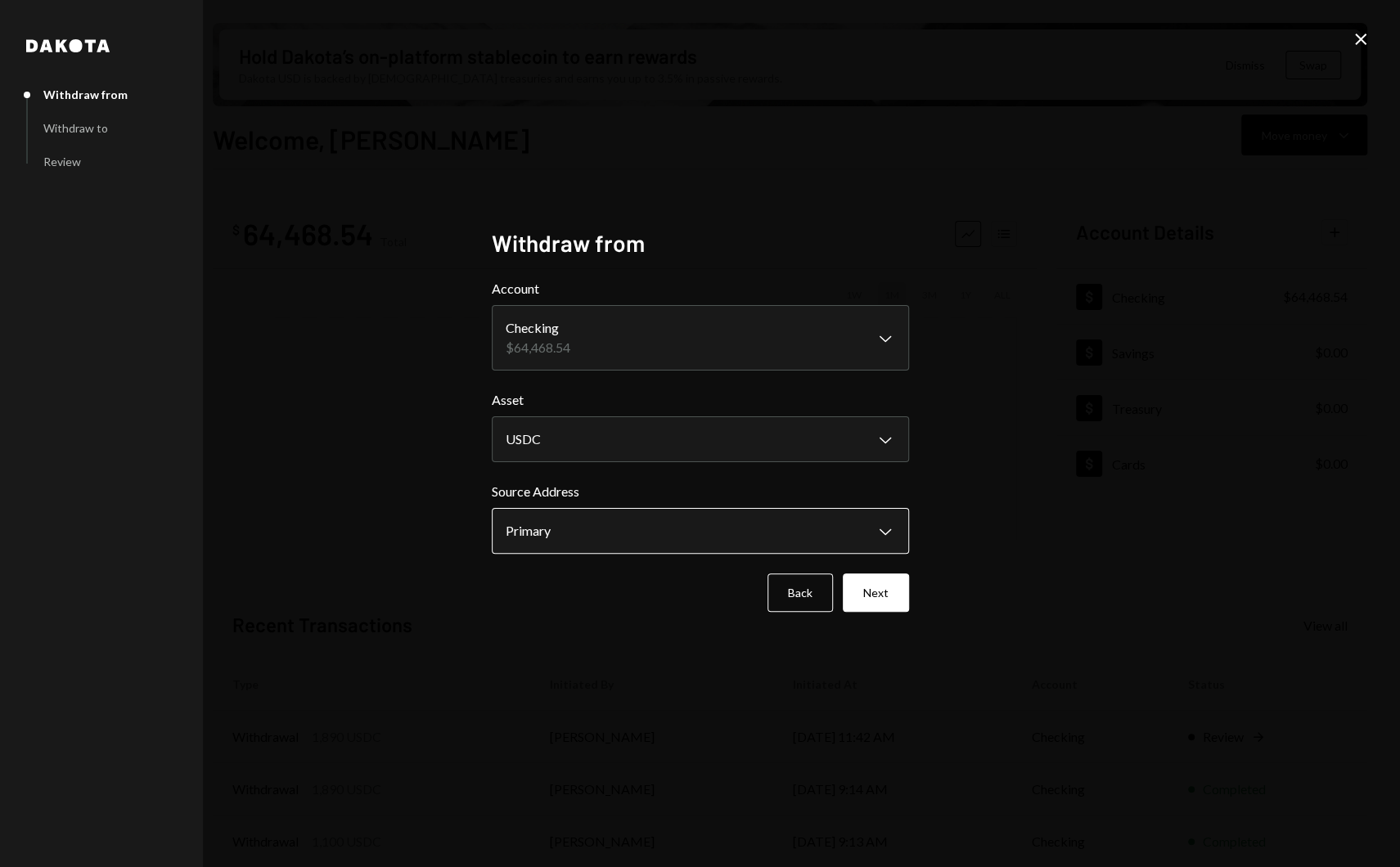
click at [647, 526] on body "I Institute for Ap... Caret Down Home Home Inbox Inbox Activities Transactions …" at bounding box center [700, 434] width 1400 height 867
click at [864, 592] on button "Next" at bounding box center [875, 592] width 66 height 38
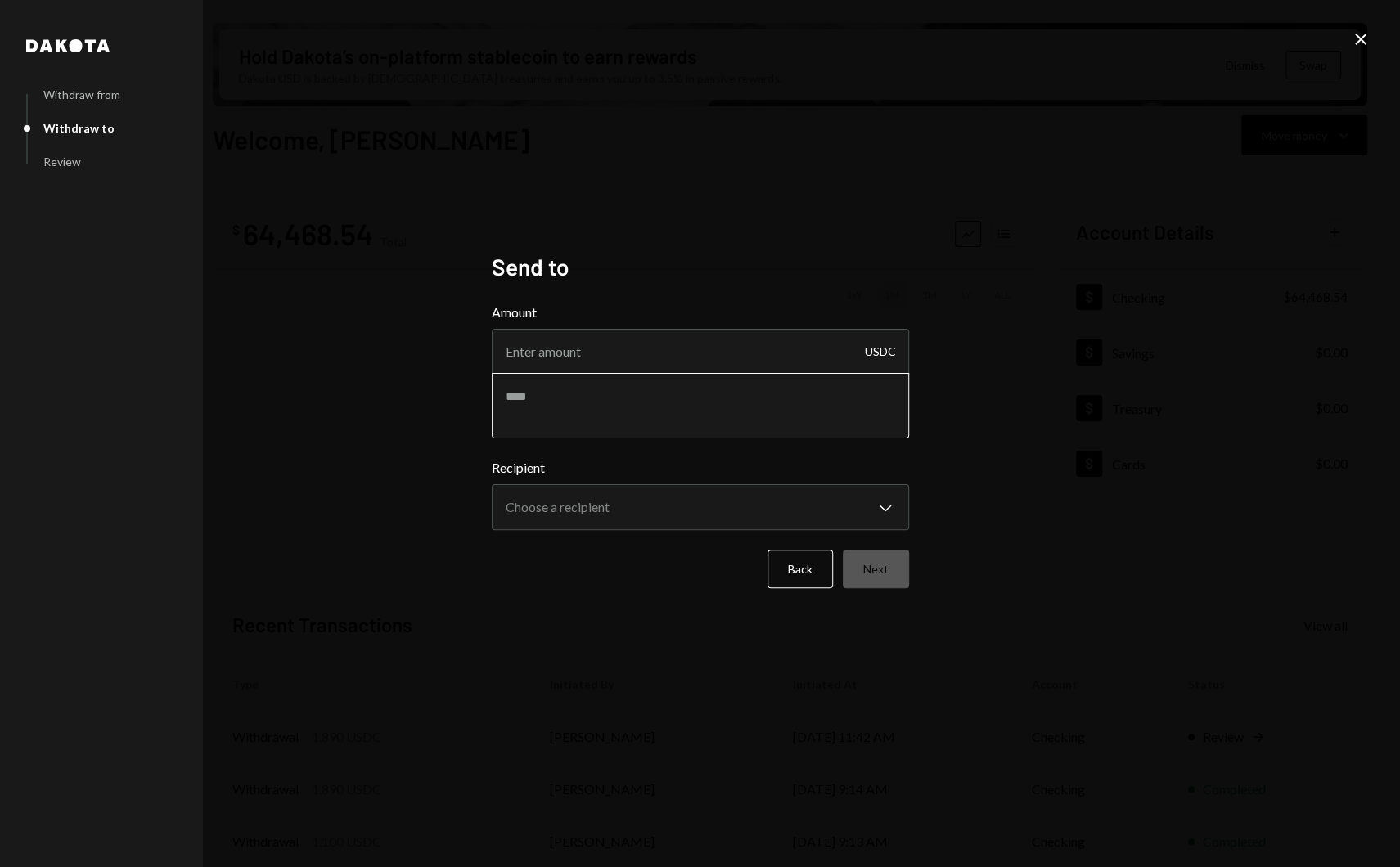
click at [648, 382] on textarea at bounding box center [700, 406] width 417 height 66
paste textarea "**********"
type textarea "**********"
drag, startPoint x: 622, startPoint y: 356, endPoint x: 622, endPoint y: 313, distance: 43.0
click at [622, 356] on input "Amount" at bounding box center [700, 351] width 417 height 45
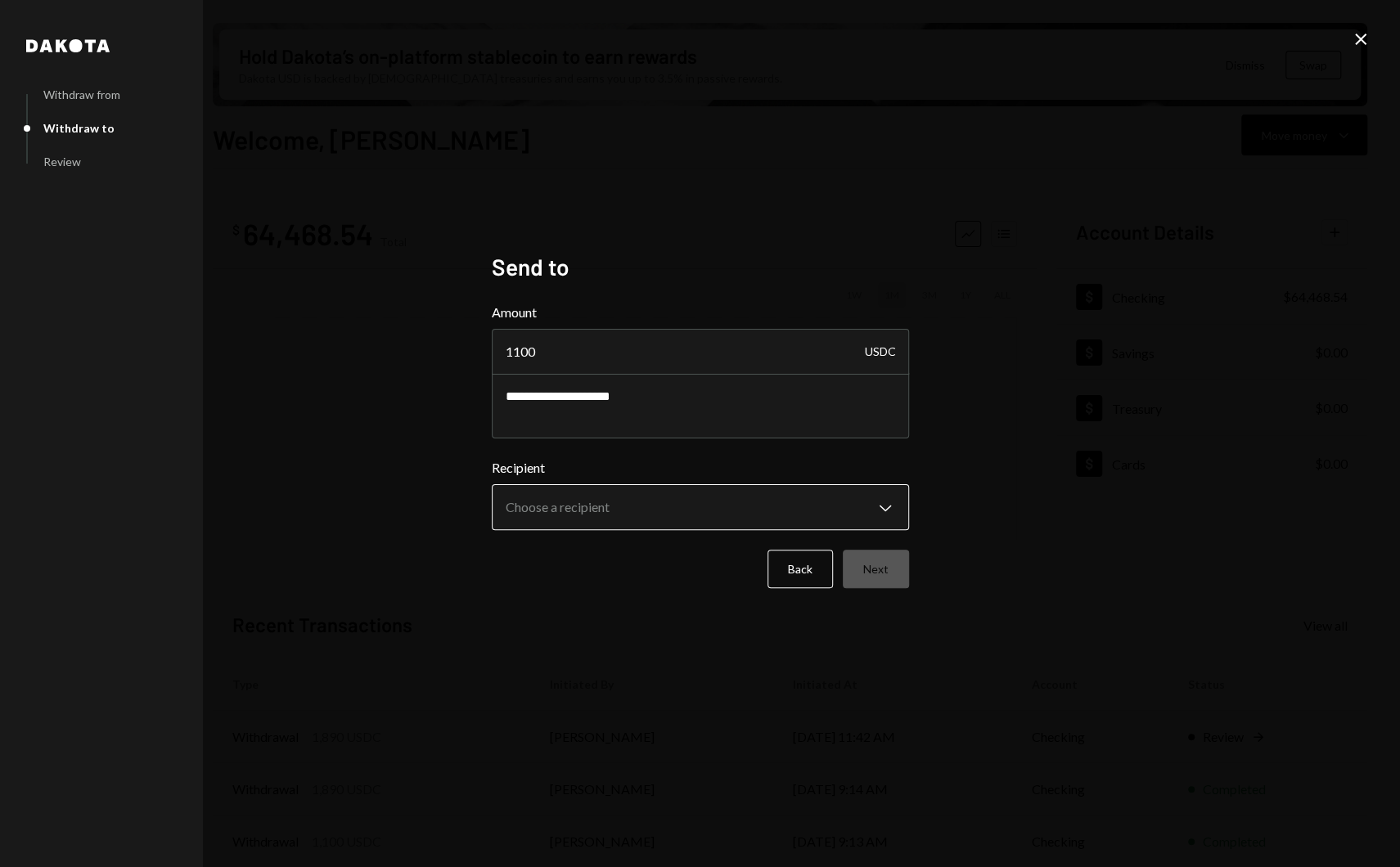
type input "1100"
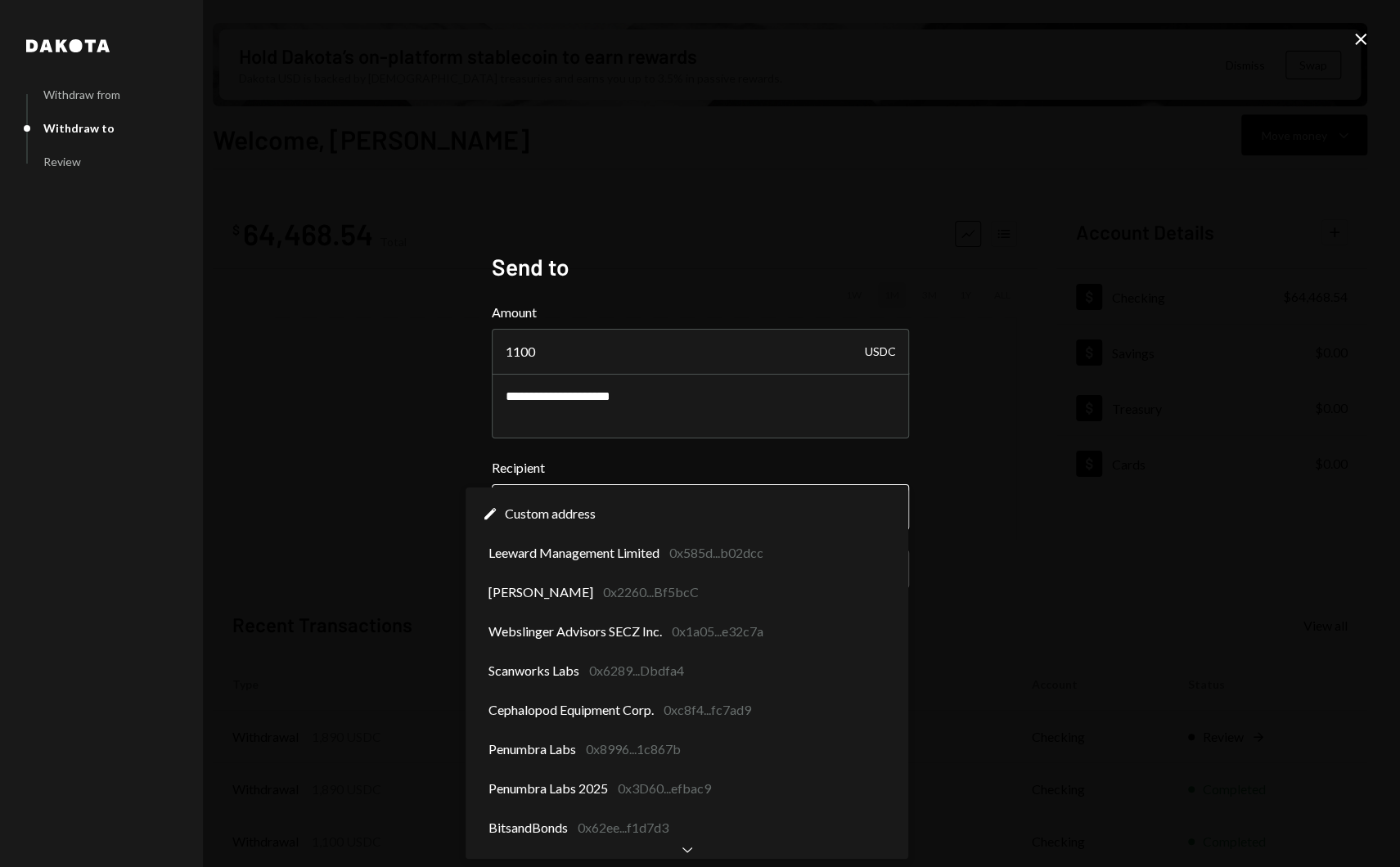
click at [682, 501] on body "I Institute for Ap... Caret Down Home Home Inbox Inbox Activities Transactions …" at bounding box center [700, 434] width 1400 height 867
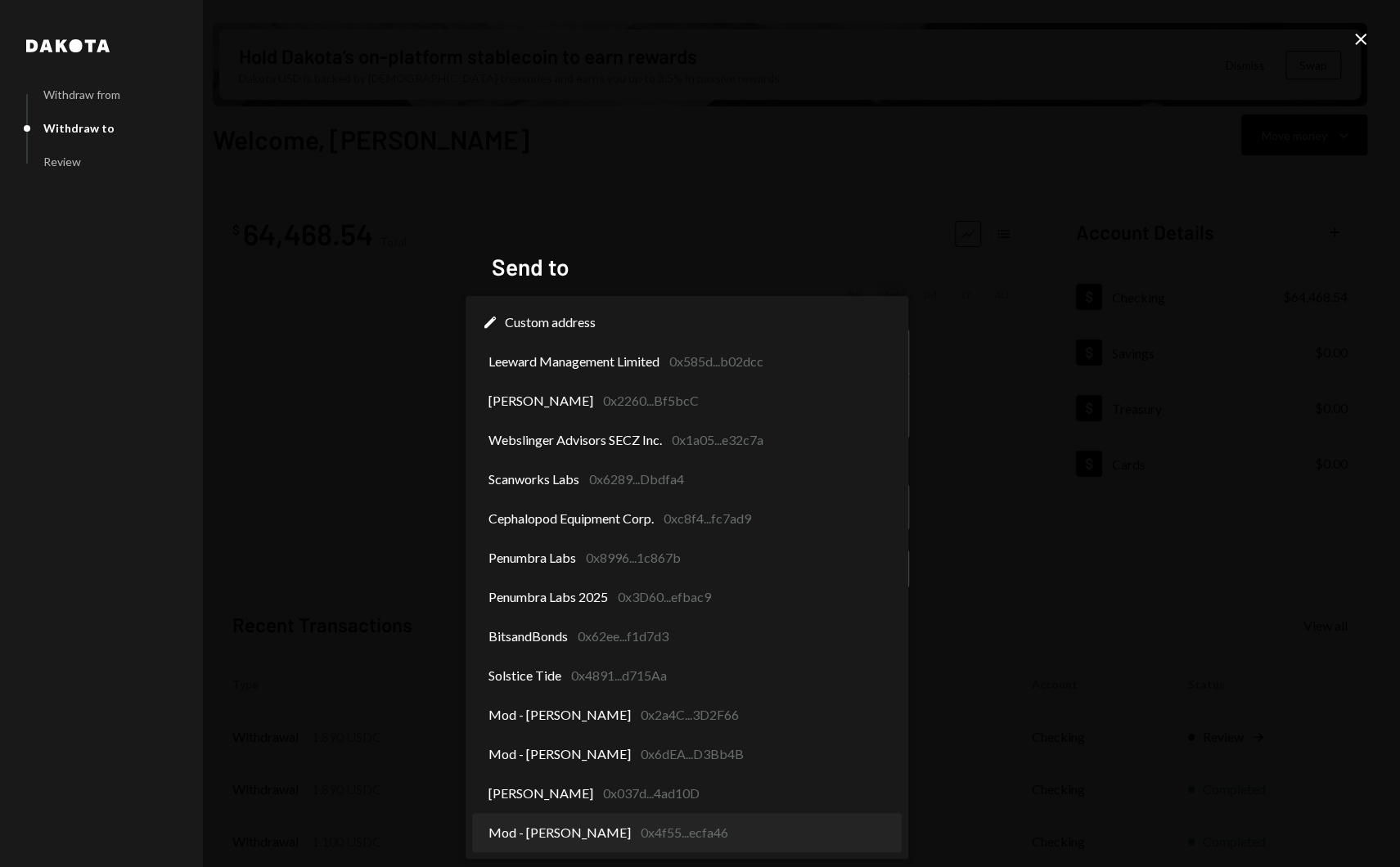
select select "**********"
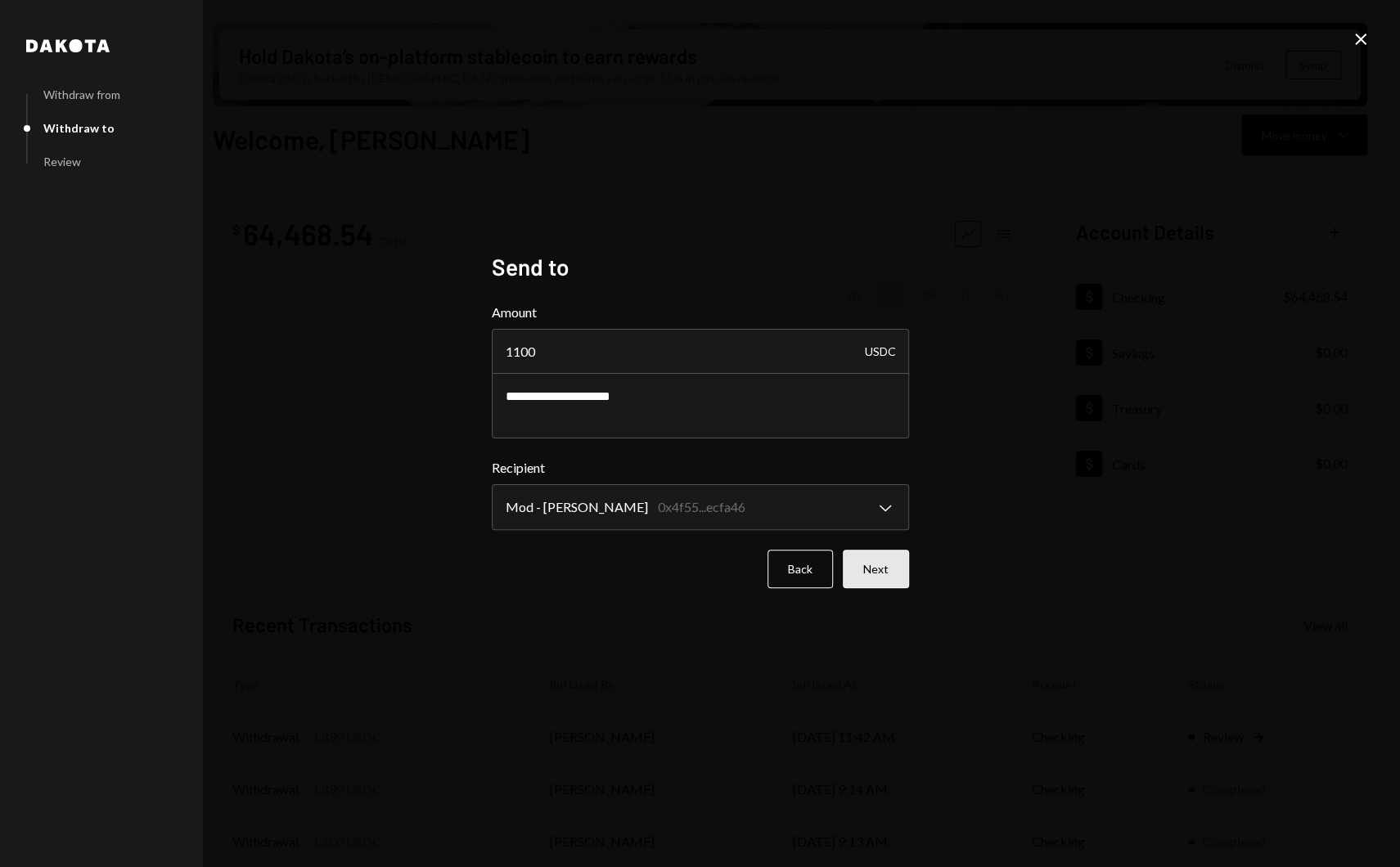
click at [888, 578] on button "Next" at bounding box center [875, 568] width 66 height 38
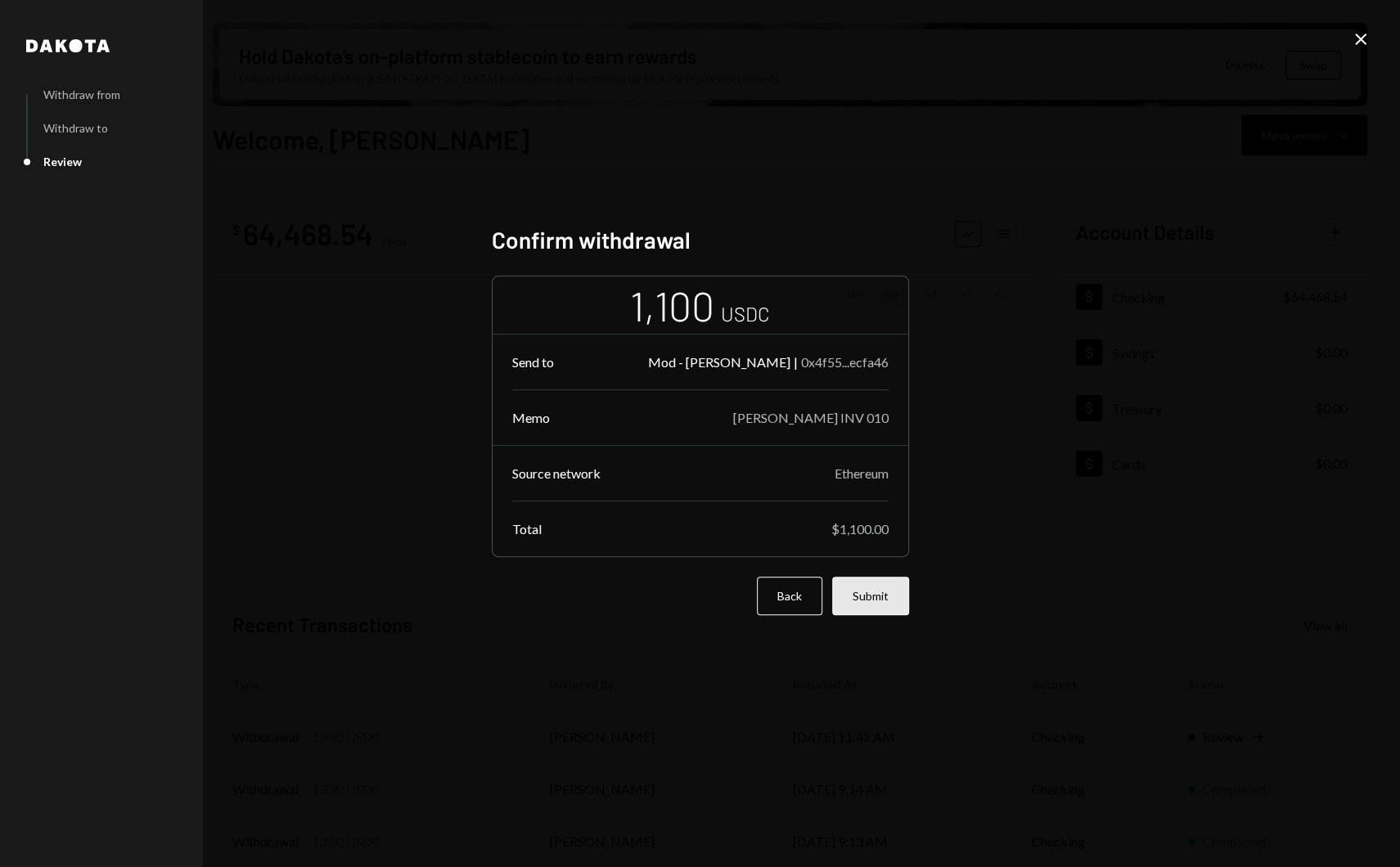
click at [884, 599] on button "Submit" at bounding box center [870, 595] width 77 height 38
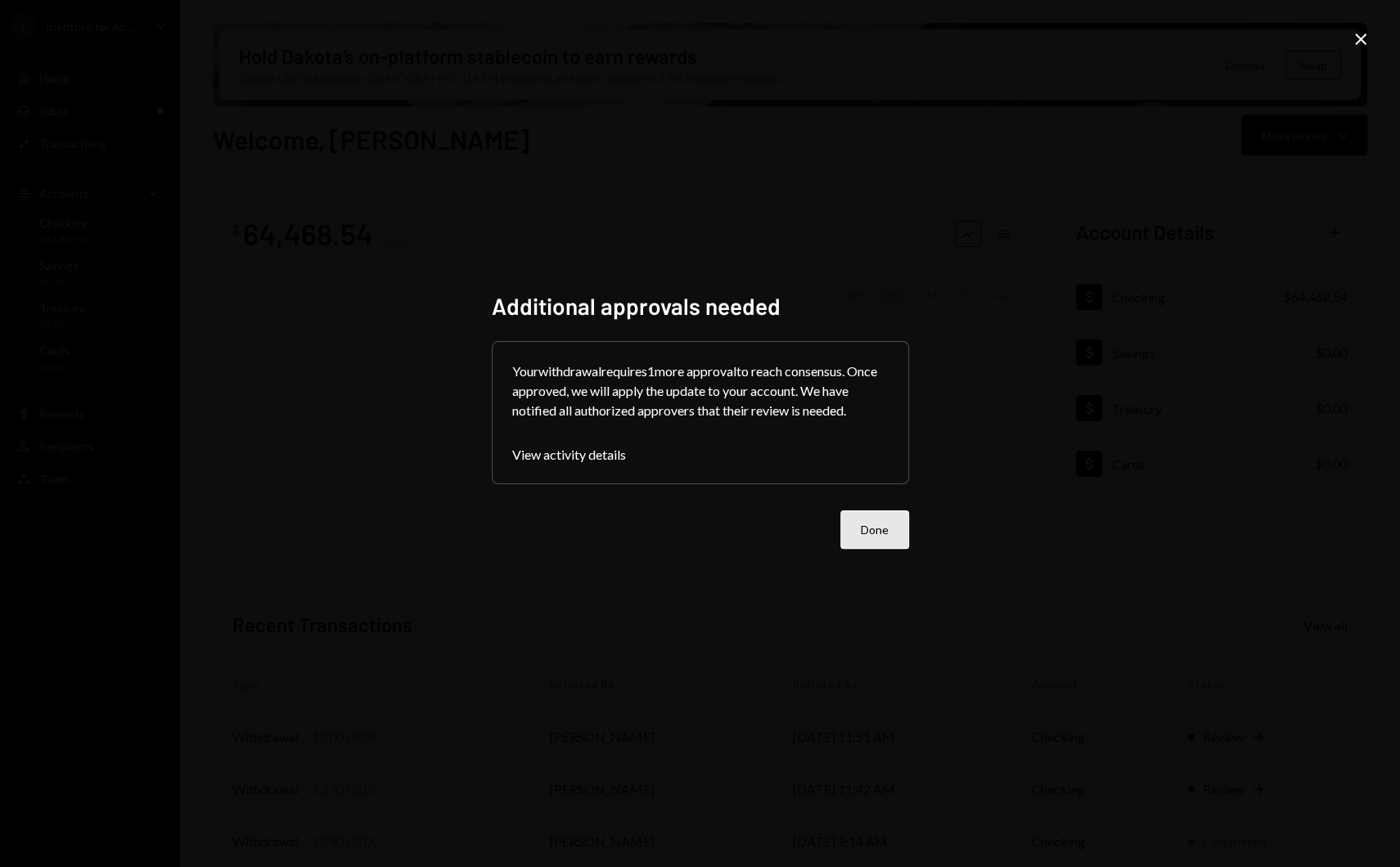
click at [888, 535] on button "Done" at bounding box center [875, 529] width 69 height 38
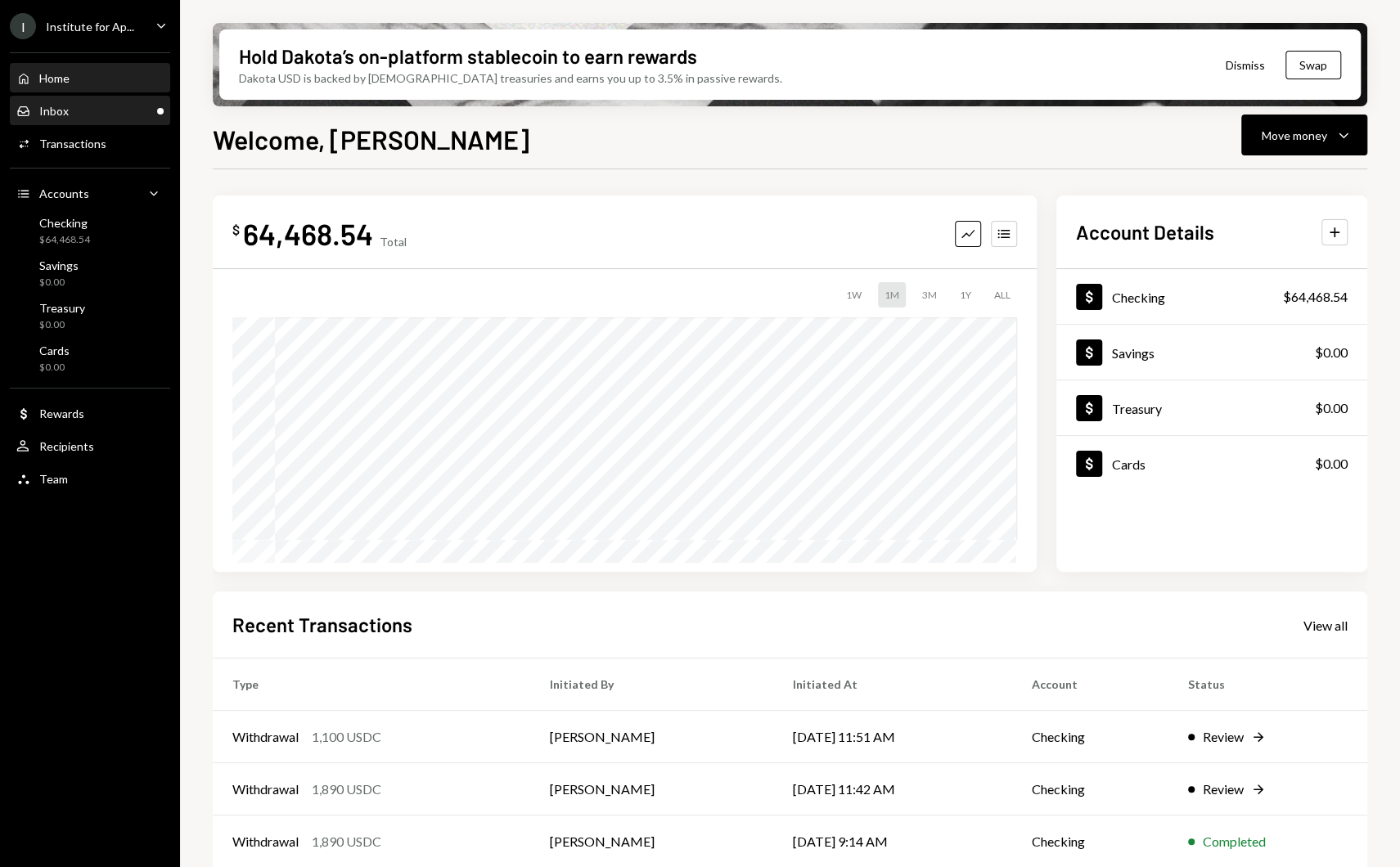
click at [93, 99] on div "Inbox Inbox" at bounding box center [90, 111] width 148 height 28
click at [121, 24] on div "Institute for Ap..." at bounding box center [89, 26] width 88 height 14
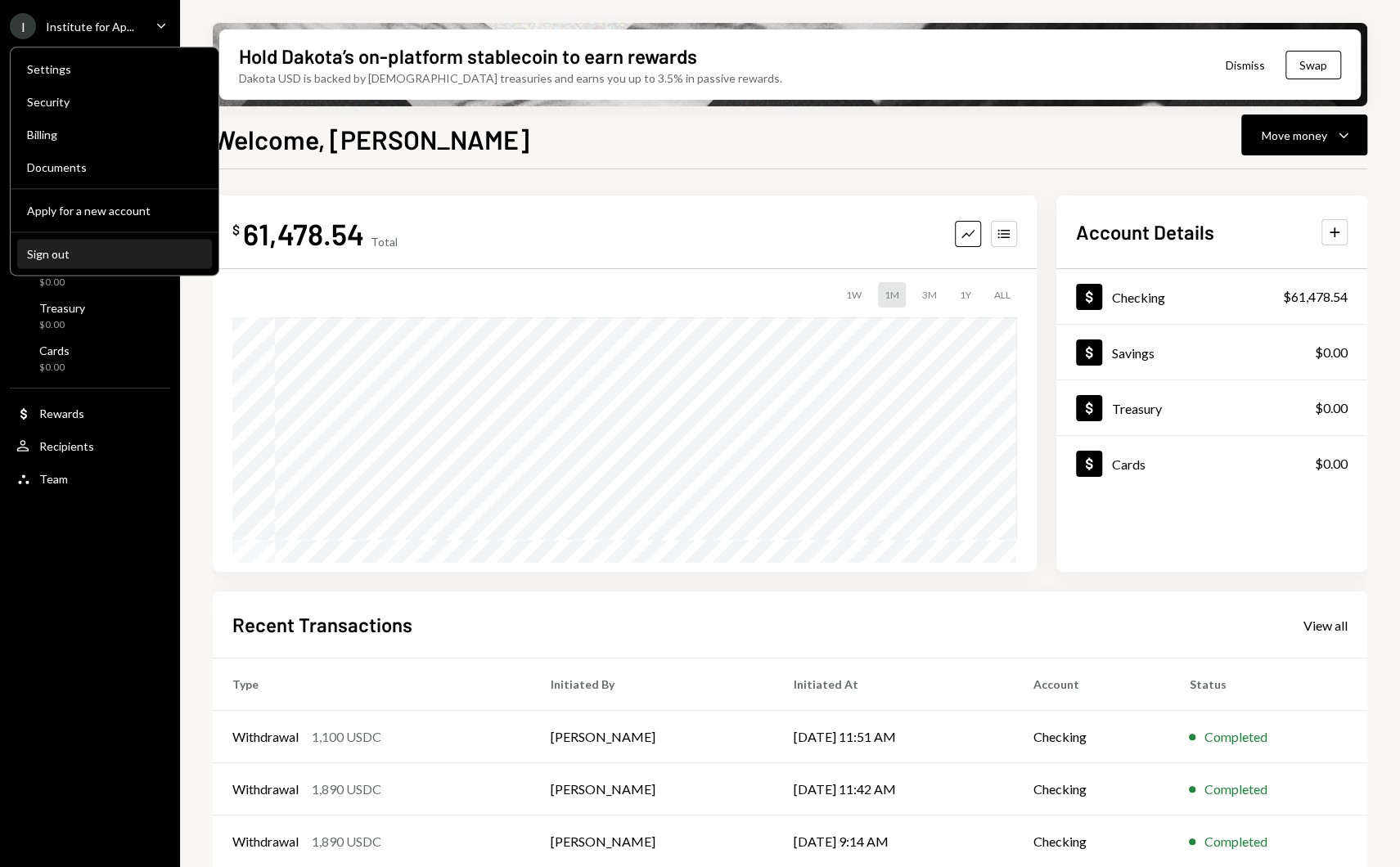
click at [107, 249] on div "Sign out" at bounding box center [114, 253] width 175 height 14
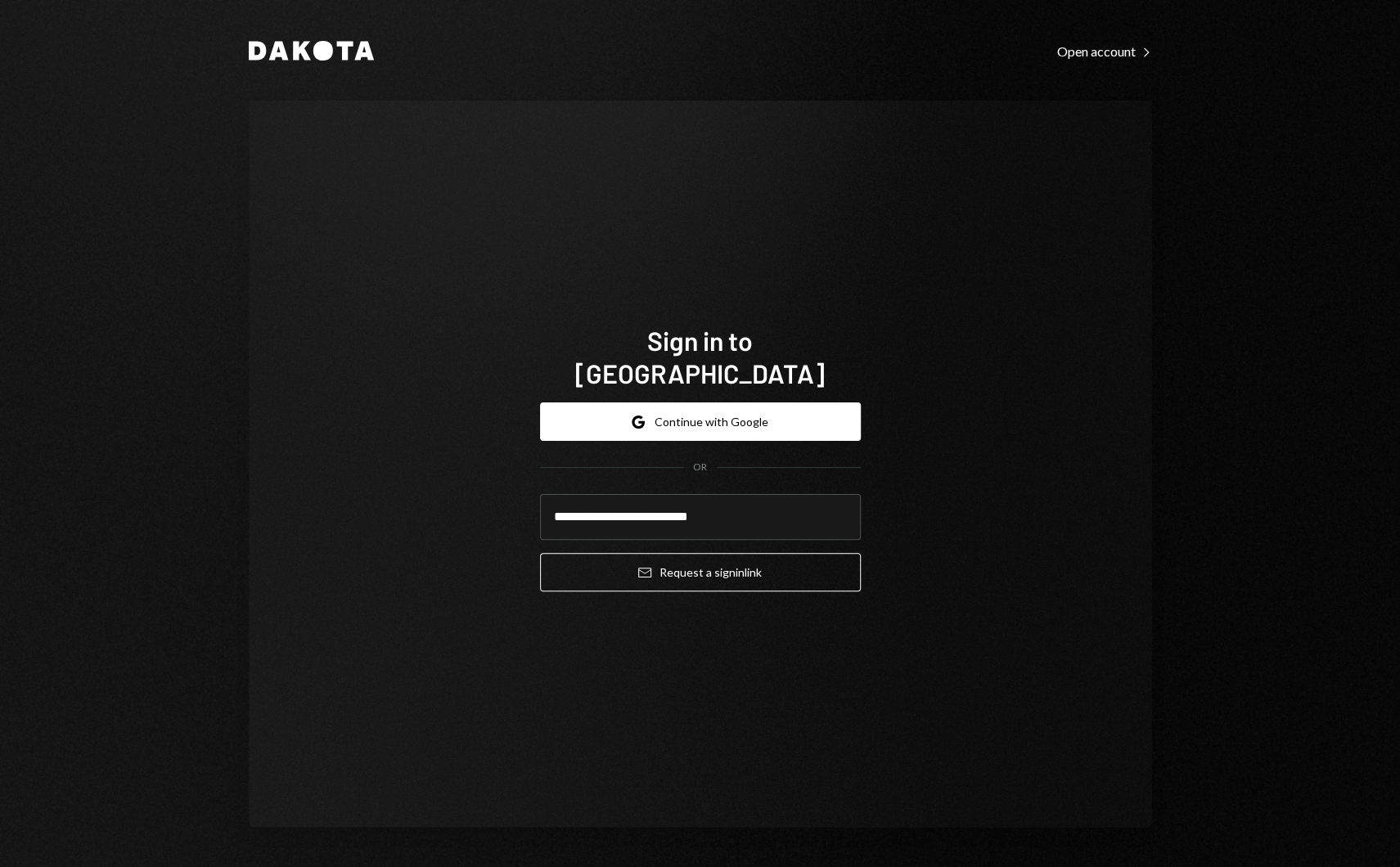
type input "**********"
click at [540, 553] on button "Email Request a sign in link" at bounding box center [700, 572] width 320 height 38
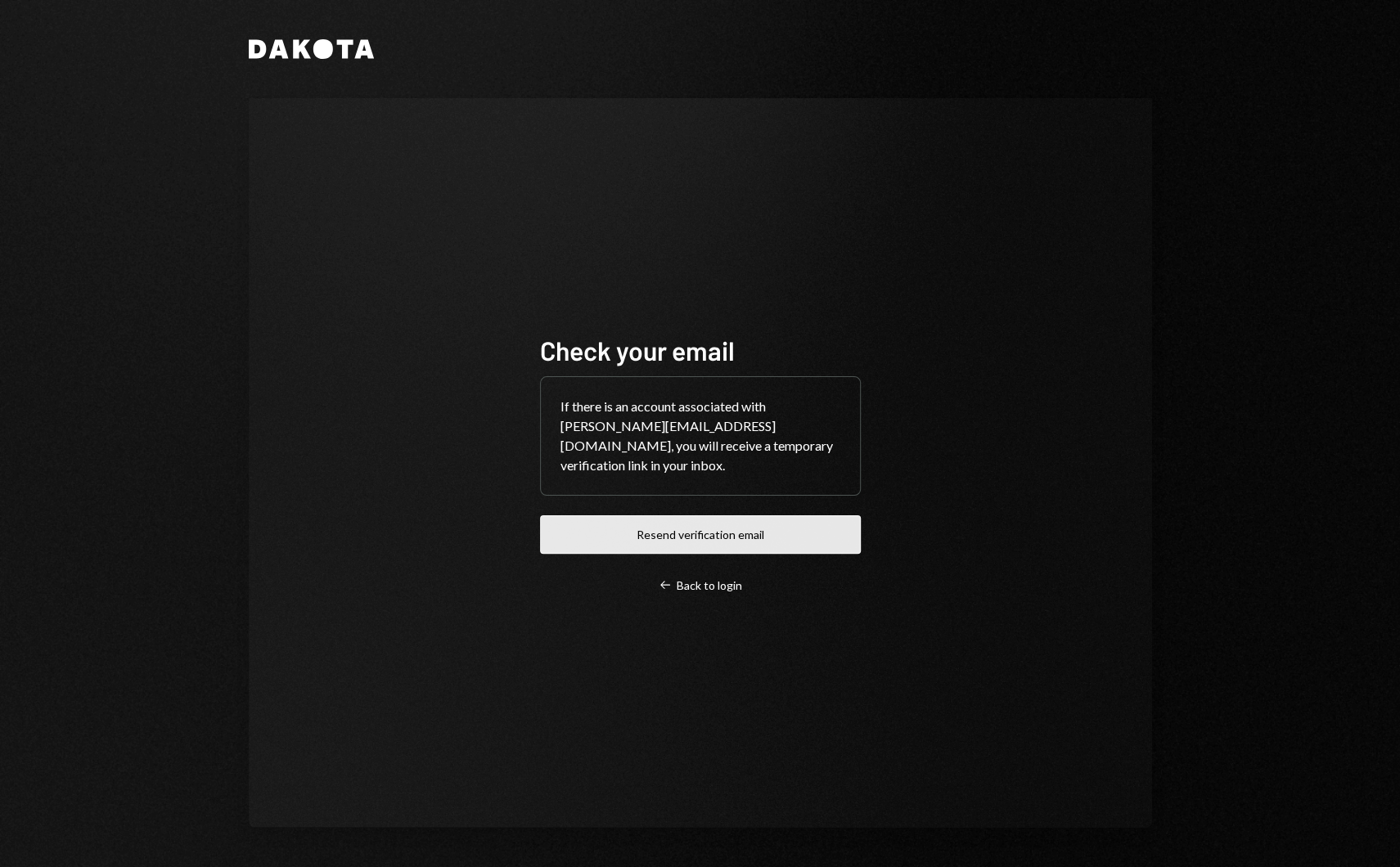
click at [611, 520] on button "Resend verification email" at bounding box center [700, 534] width 320 height 38
